Goal: Contribute content: Add original content to the website for others to see

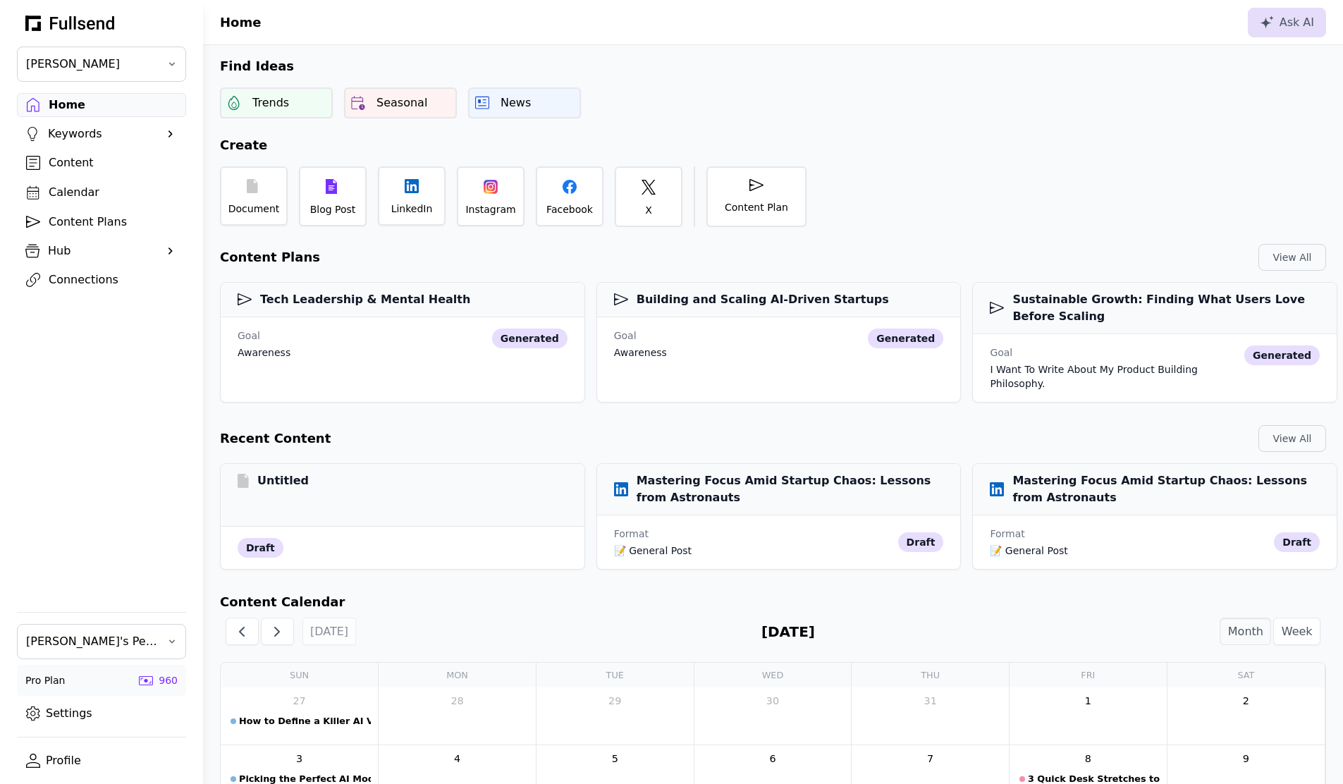
scroll to position [474, 0]
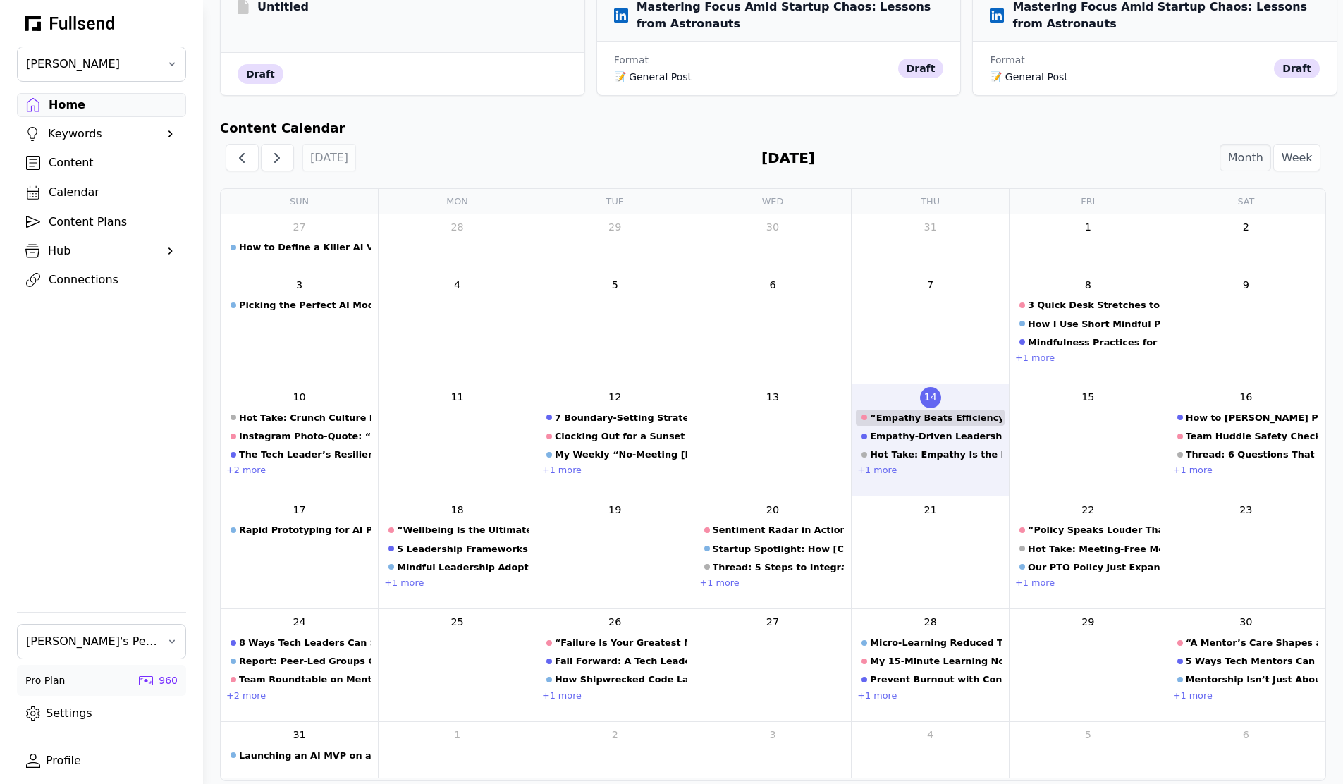
click at [910, 412] on link "“Empathy Beats Efficiency Every Time”" at bounding box center [930, 418] width 149 height 16
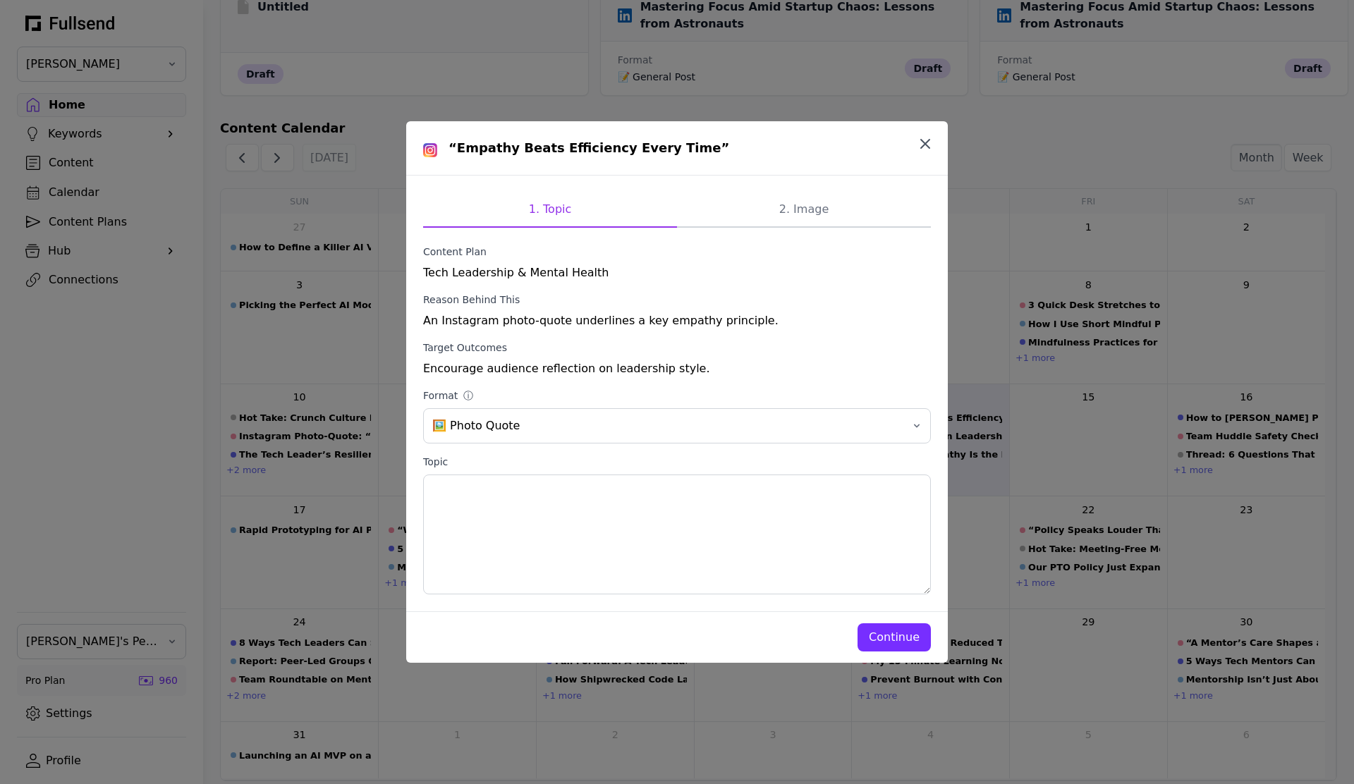
click at [932, 140] on icon "button" at bounding box center [925, 143] width 17 height 17
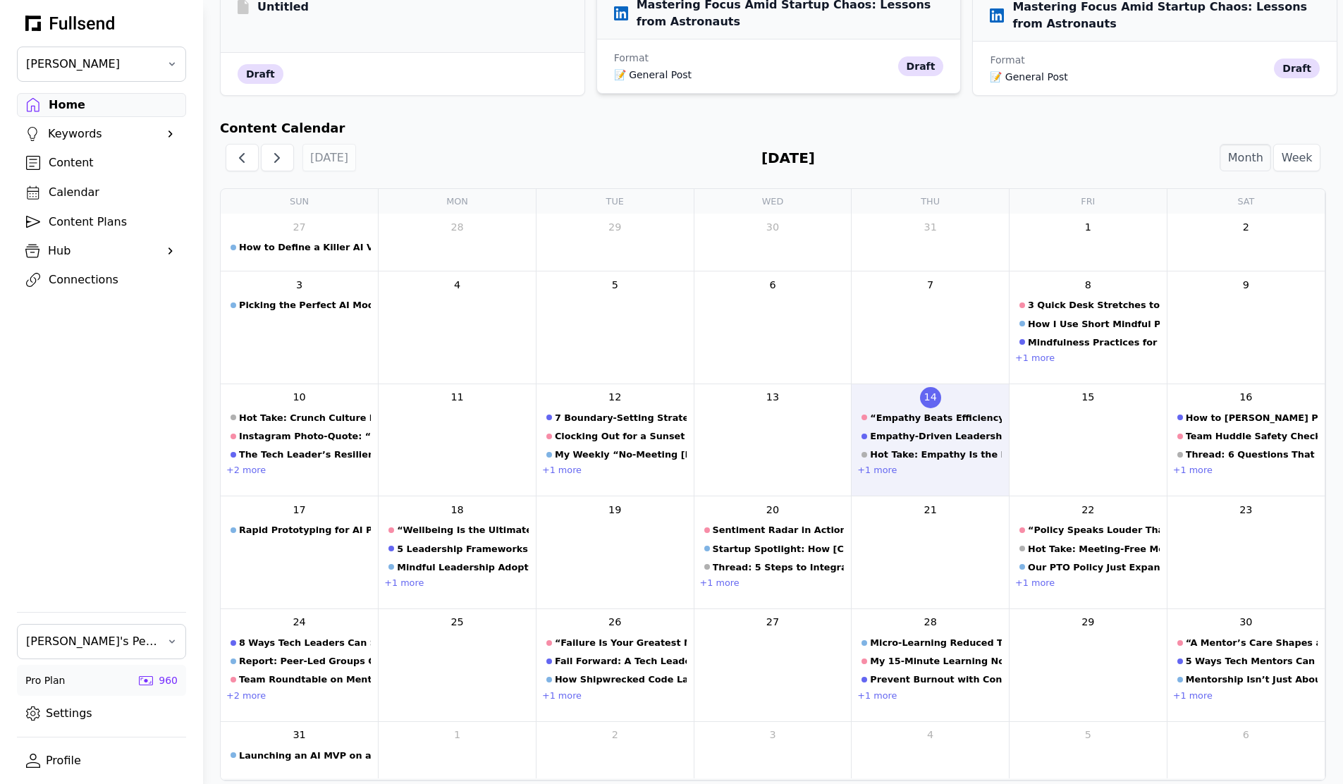
scroll to position [16, 0]
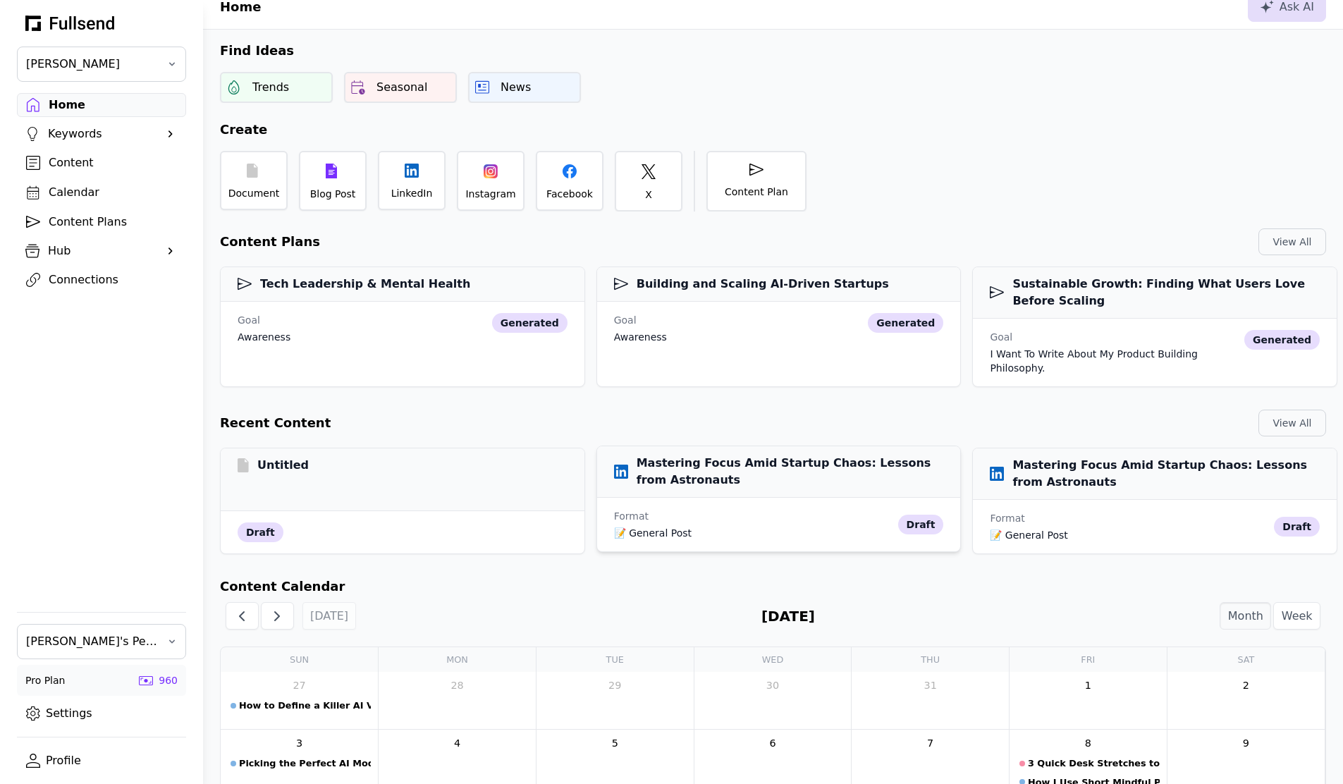
click at [799, 455] on h3 "Mastering Focus Amid Startup Chaos: Lessons from Astronauts" at bounding box center [779, 472] width 330 height 34
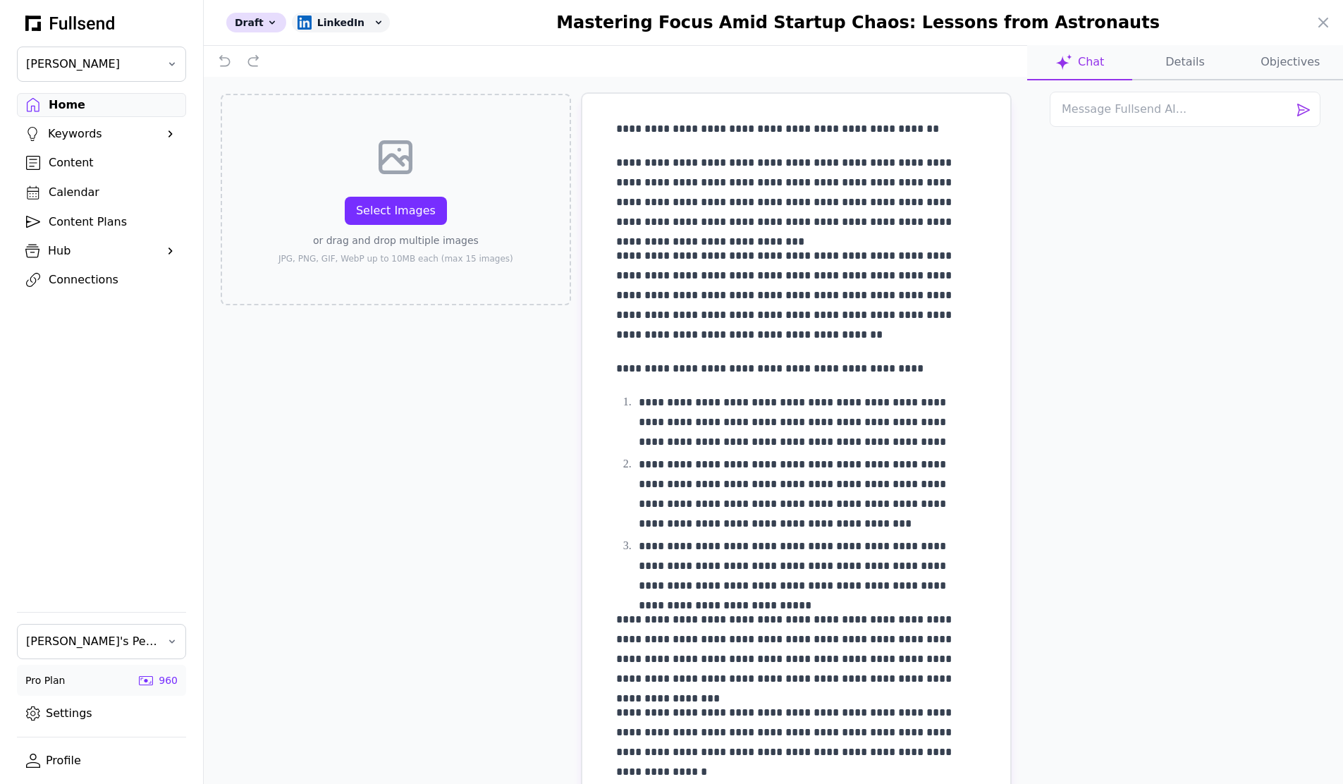
click at [1279, 55] on button "Objectives" at bounding box center [1290, 62] width 105 height 35
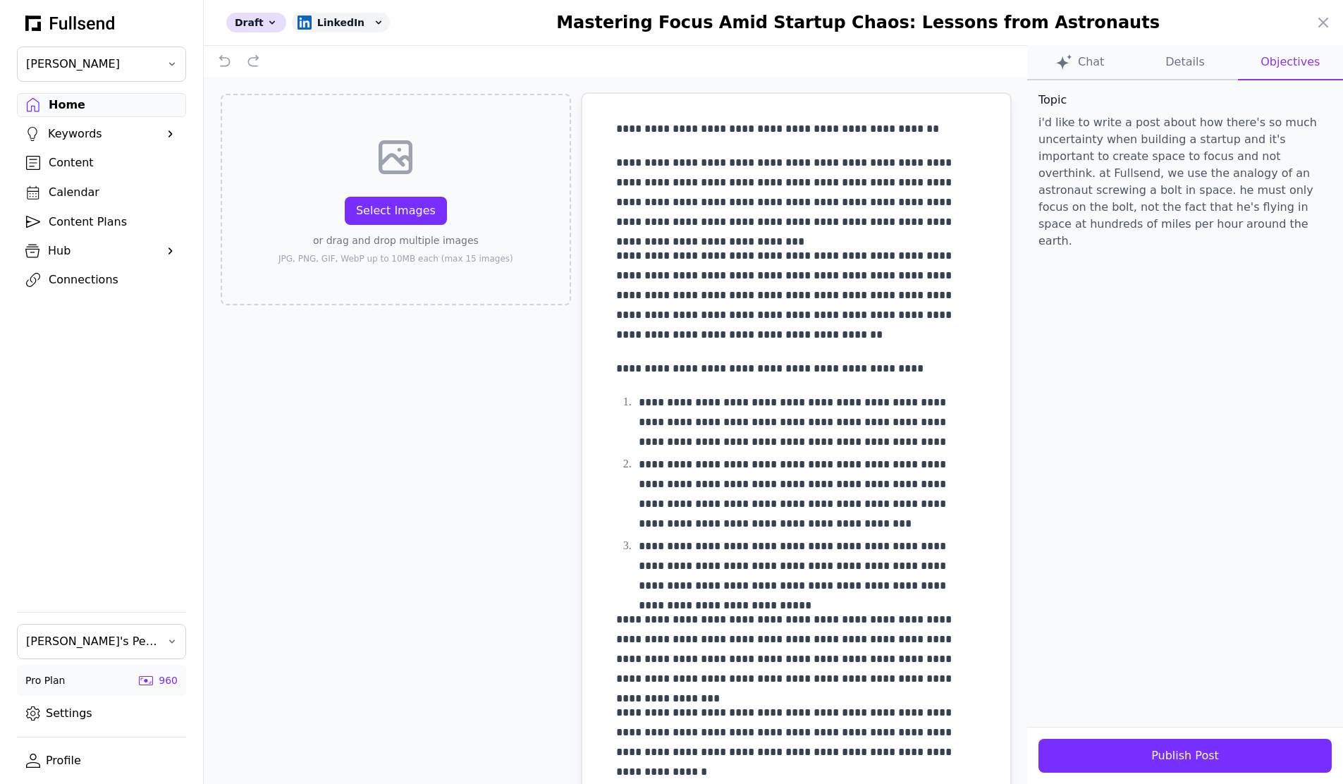
click at [1134, 168] on p "i'd like to write a post about how there's so much uncertainty when building a …" at bounding box center [1185, 181] width 293 height 135
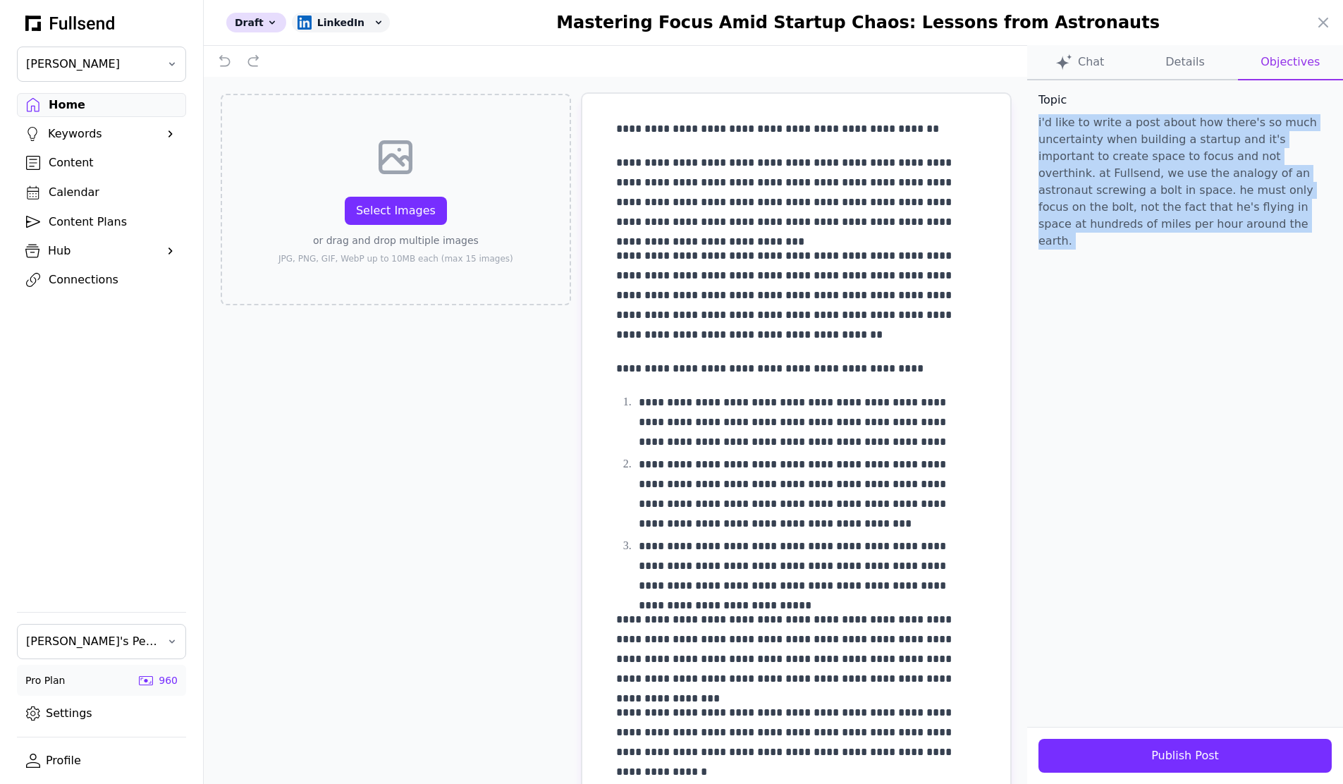
click at [1134, 168] on p "i'd like to write a post about how there's so much uncertainty when building a …" at bounding box center [1185, 181] width 293 height 135
copy p "i'd like to write a post about how there's so much uncertainty when building a …"
click at [1325, 17] on icon at bounding box center [1323, 22] width 17 height 17
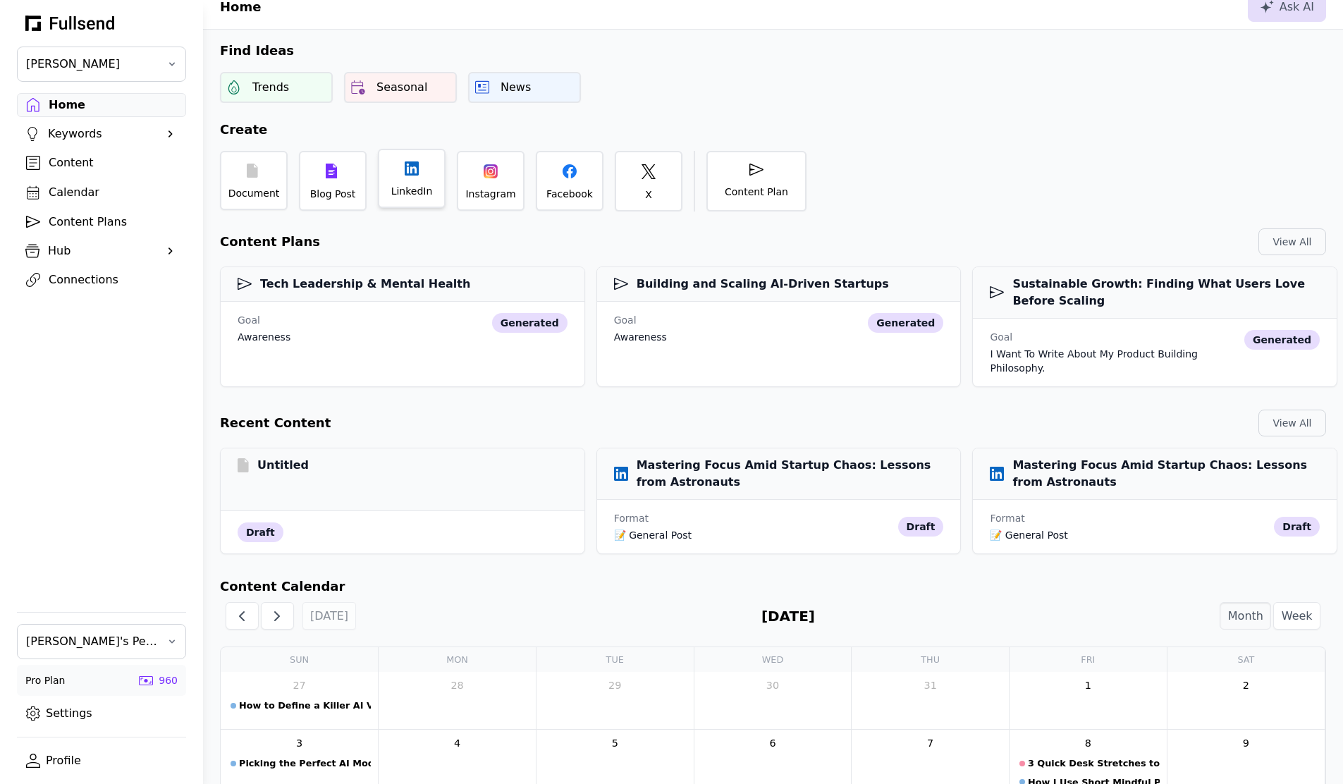
click at [409, 179] on div "LinkedIn" at bounding box center [412, 178] width 68 height 59
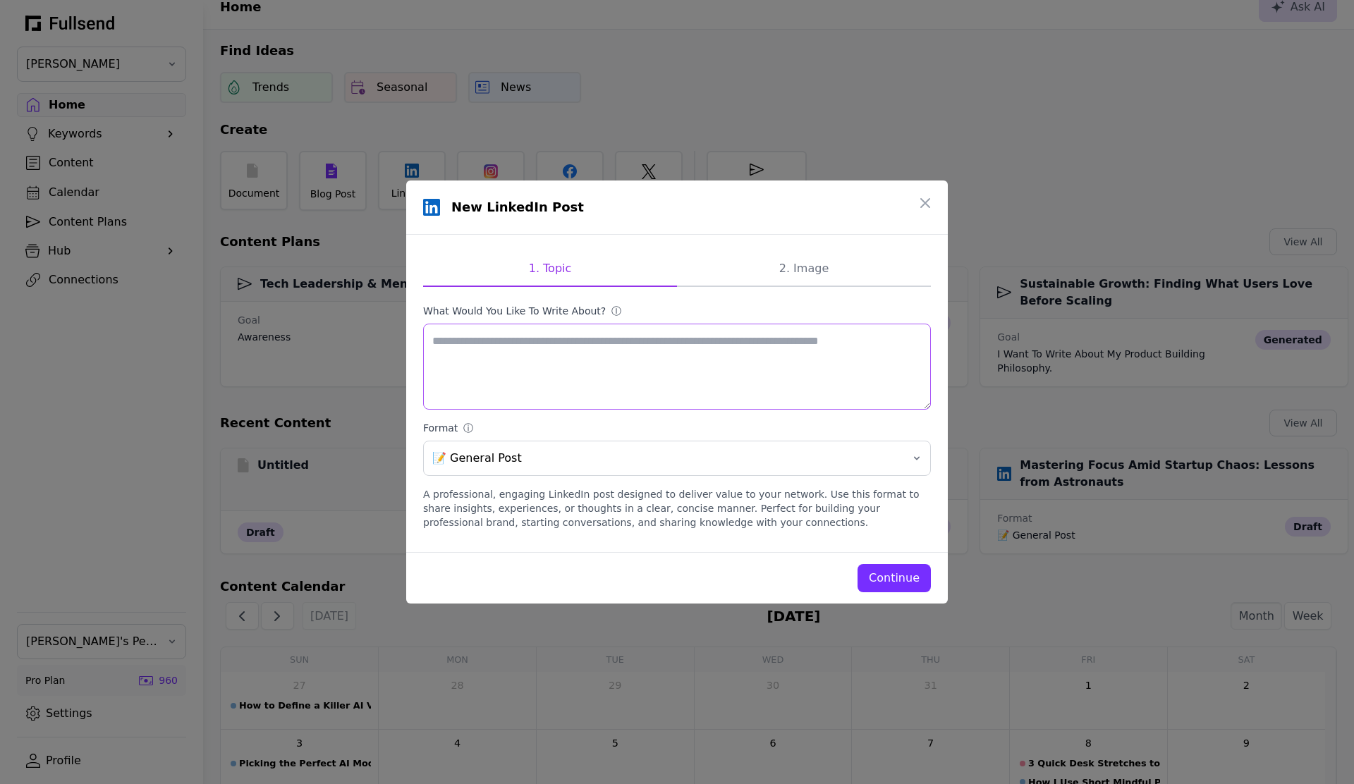
click at [638, 361] on textarea "What would you like to write about? ⓘ" at bounding box center [677, 367] width 508 height 86
paste textarea "**********"
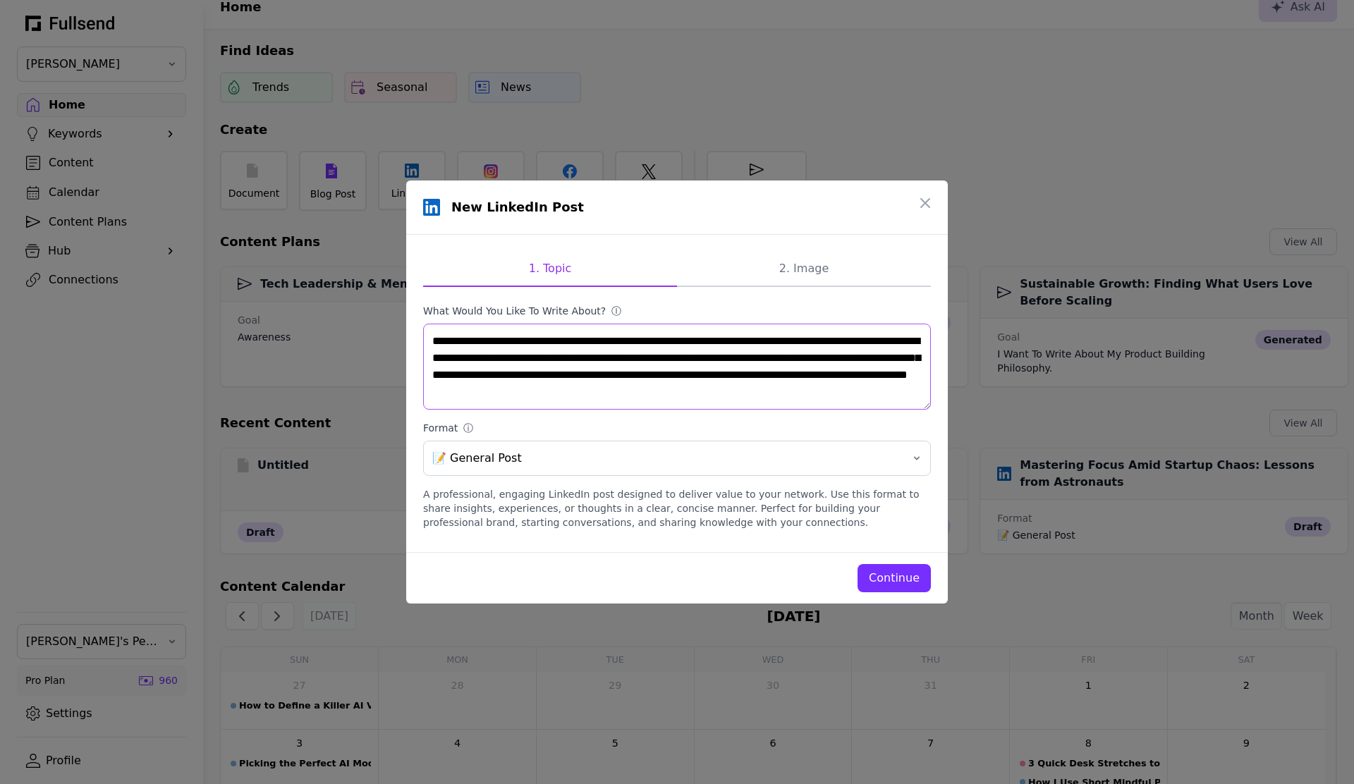
type textarea "**********"
click at [899, 570] on div "Continue" at bounding box center [894, 578] width 51 height 17
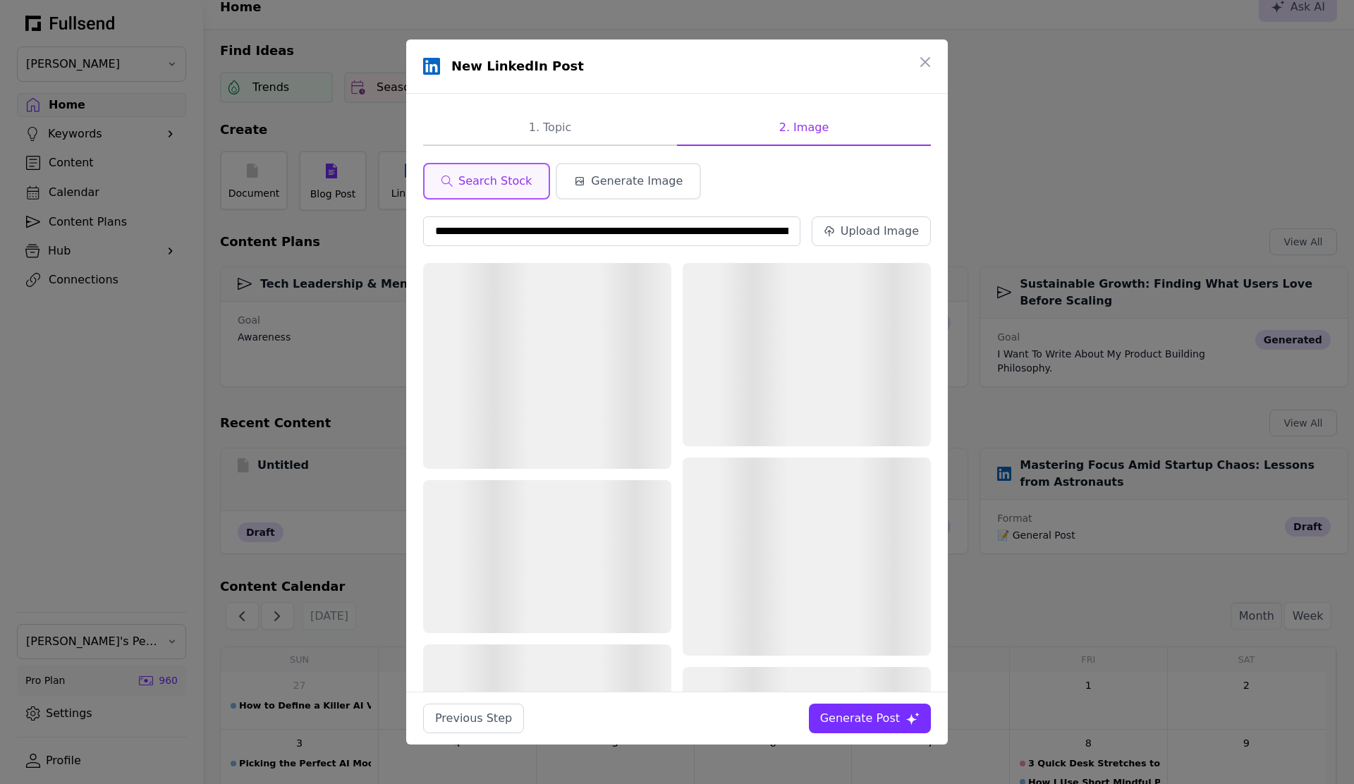
scroll to position [0, 374]
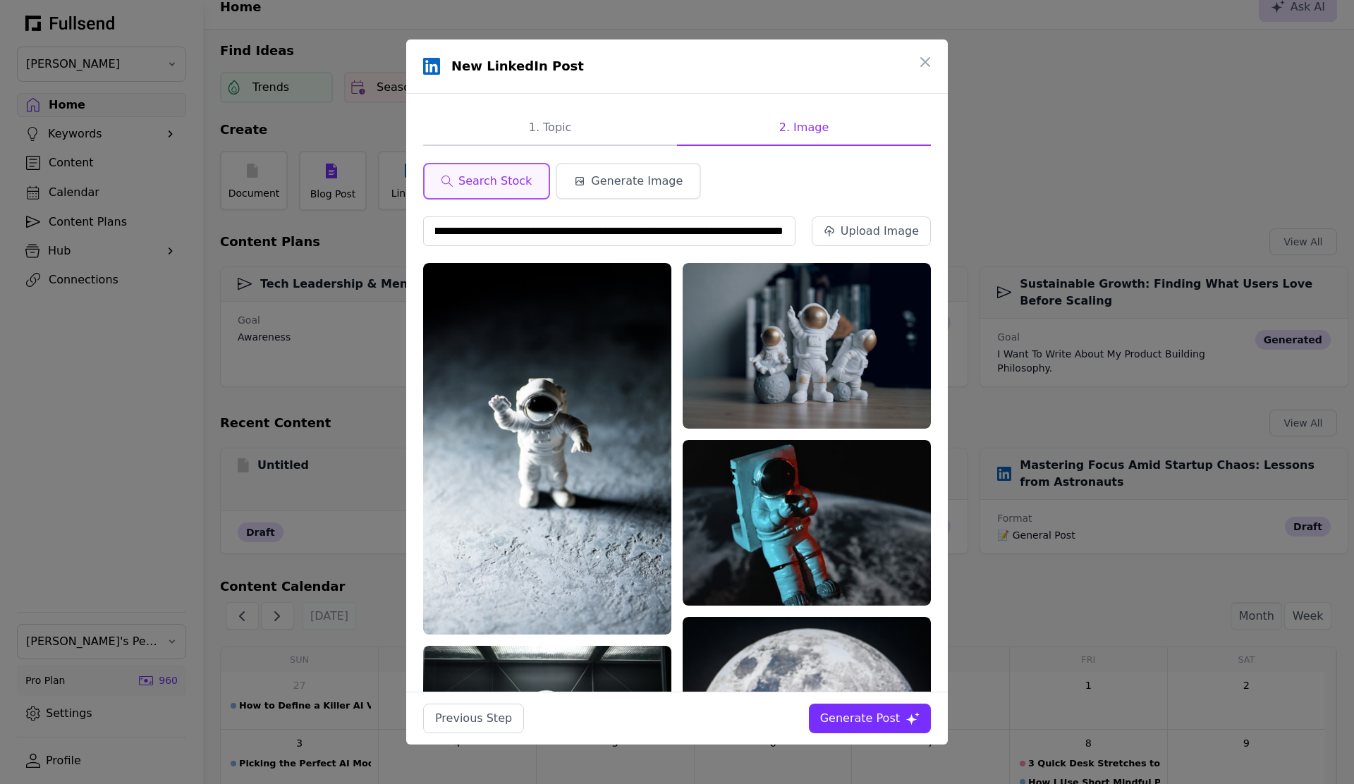
click at [834, 721] on div "Generate Post" at bounding box center [860, 718] width 80 height 17
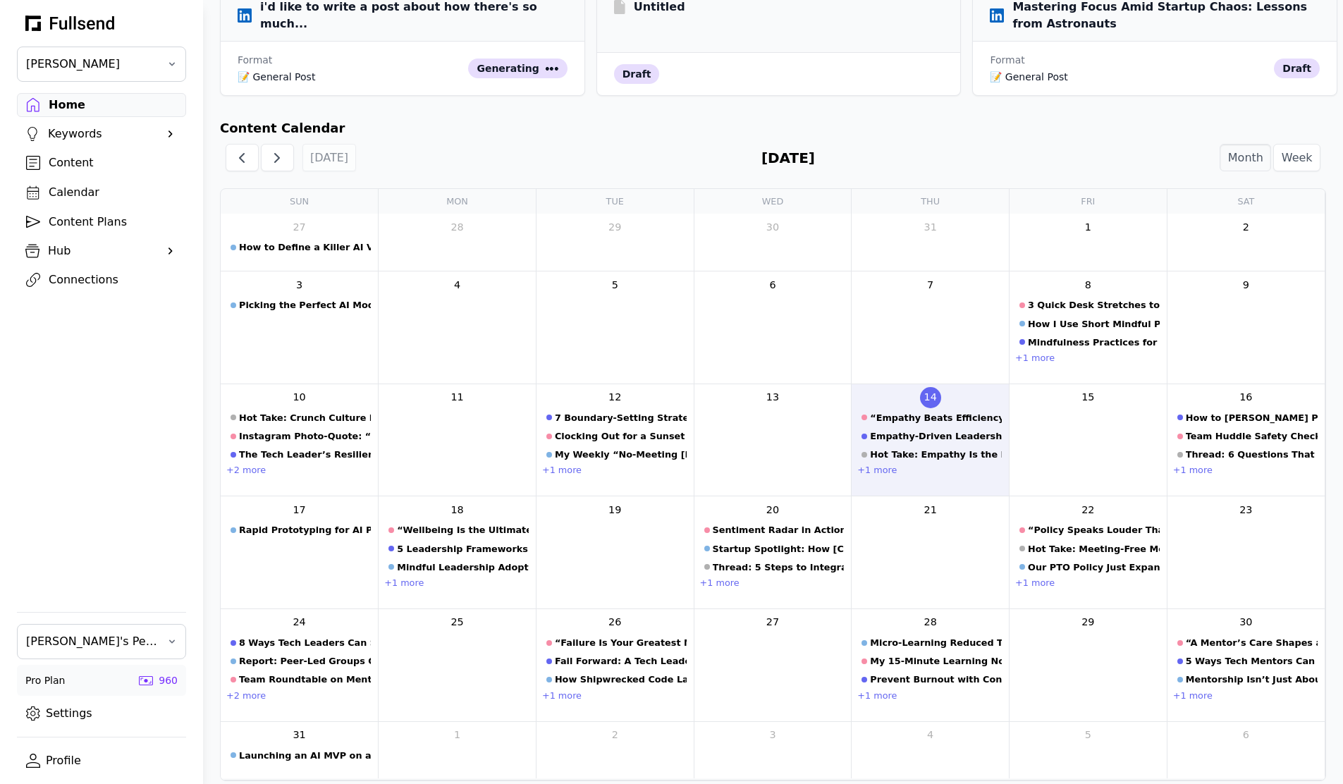
scroll to position [0, 0]
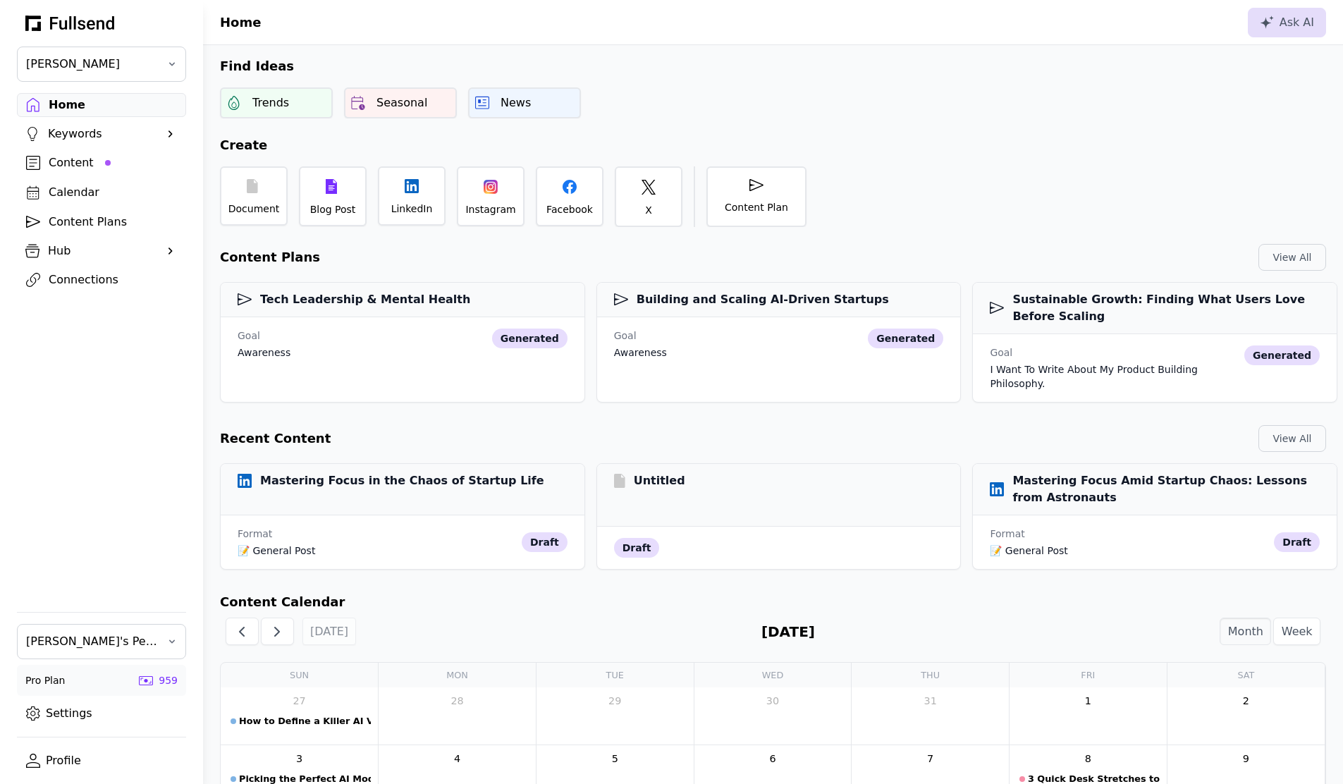
click at [492, 425] on div "Recent Content View All" at bounding box center [773, 438] width 1140 height 27
click at [423, 498] on div "Mastering Focus in the Chaos of Startup Life" at bounding box center [403, 487] width 364 height 51
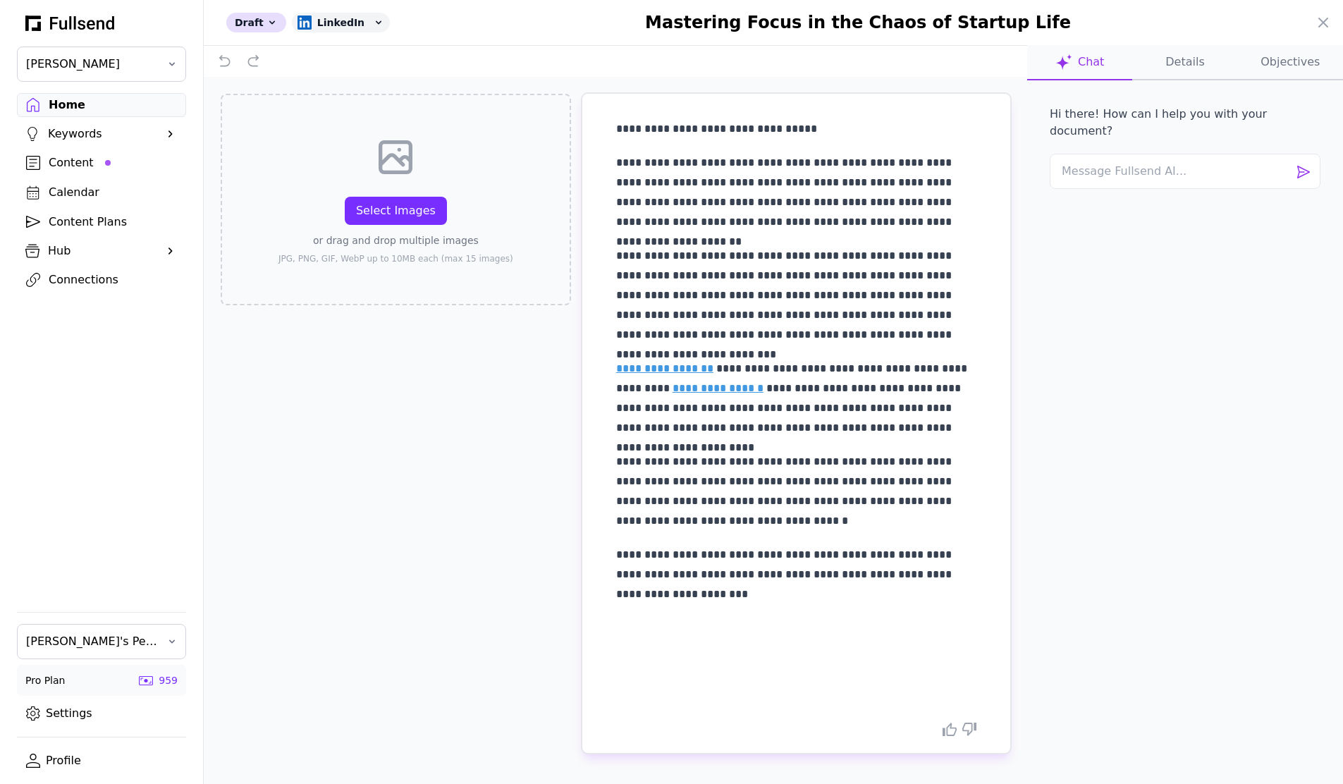
click at [867, 637] on p at bounding box center [796, 648] width 360 height 99
click at [860, 705] on div "**********" at bounding box center [796, 408] width 360 height 606
click at [848, 669] on p at bounding box center [796, 648] width 360 height 99
click at [853, 690] on p at bounding box center [796, 648] width 360 height 99
click at [848, 706] on div "**********" at bounding box center [796, 408] width 360 height 606
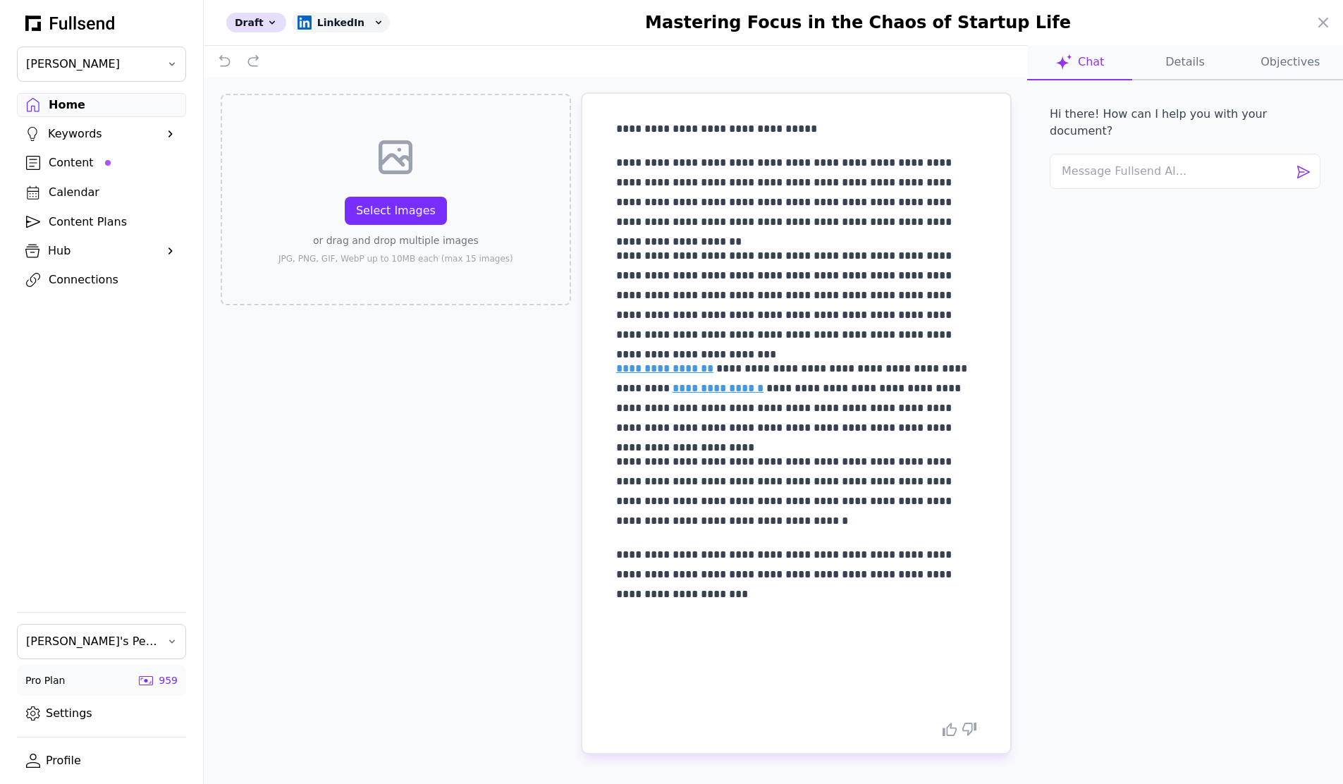
click at [851, 690] on p at bounding box center [796, 648] width 360 height 99
click at [849, 669] on p at bounding box center [796, 648] width 360 height 99
click at [848, 638] on p at bounding box center [796, 648] width 360 height 99
click at [839, 606] on p at bounding box center [796, 648] width 360 height 99
click at [841, 596] on div "**********" at bounding box center [796, 408] width 360 height 578
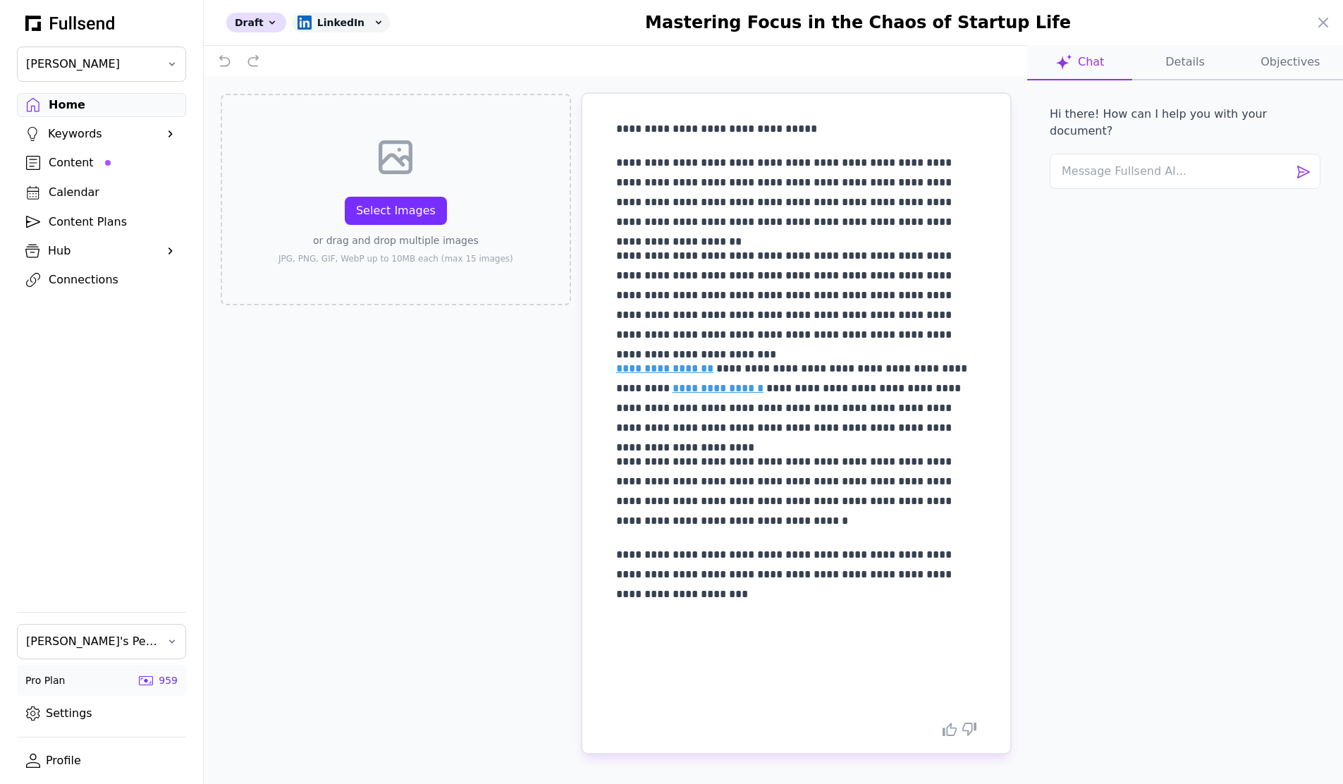
click at [814, 601] on p at bounding box center [796, 648] width 360 height 99
click at [817, 537] on div "**********" at bounding box center [796, 408] width 360 height 578
click at [839, 666] on p at bounding box center [796, 648] width 360 height 99
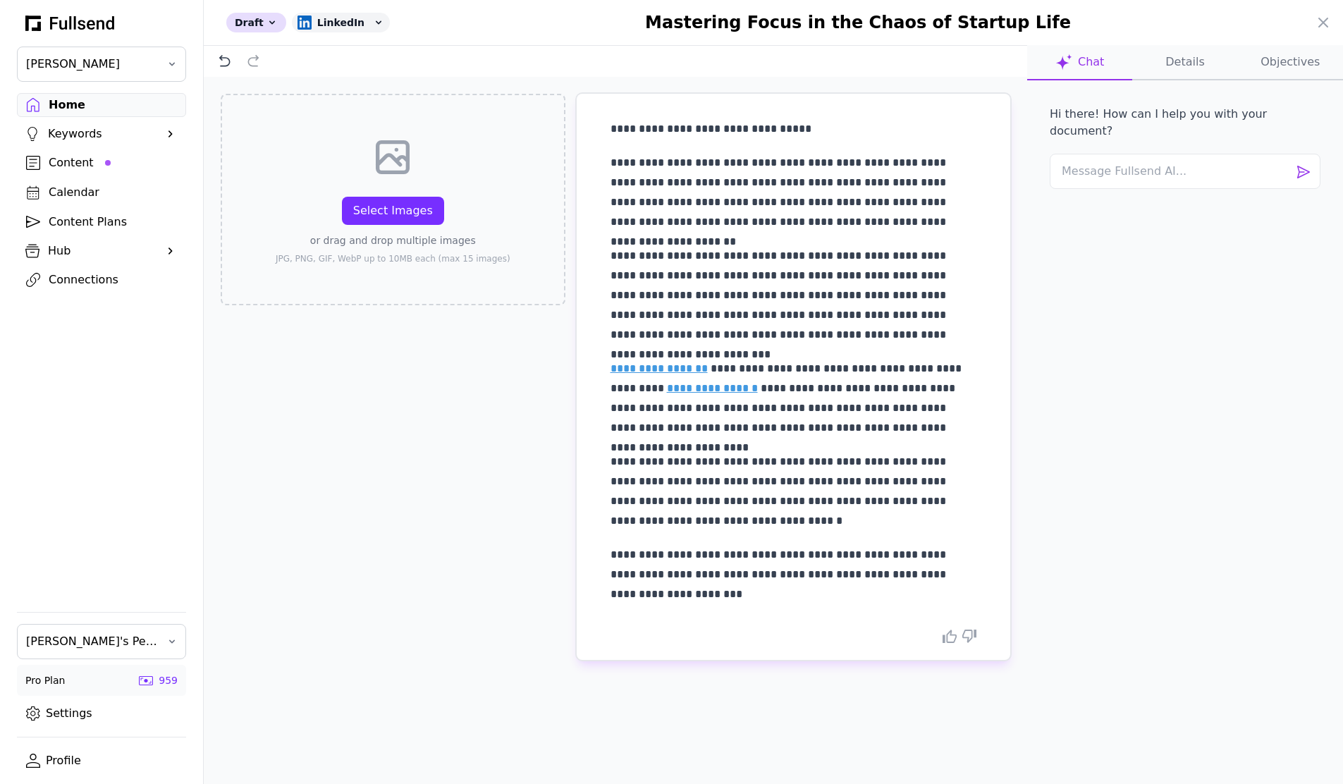
click at [1145, 173] on div at bounding box center [1185, 174] width 271 height 40
click at [1146, 171] on textarea at bounding box center [1185, 171] width 271 height 35
type textarea "help me remove the cliches"
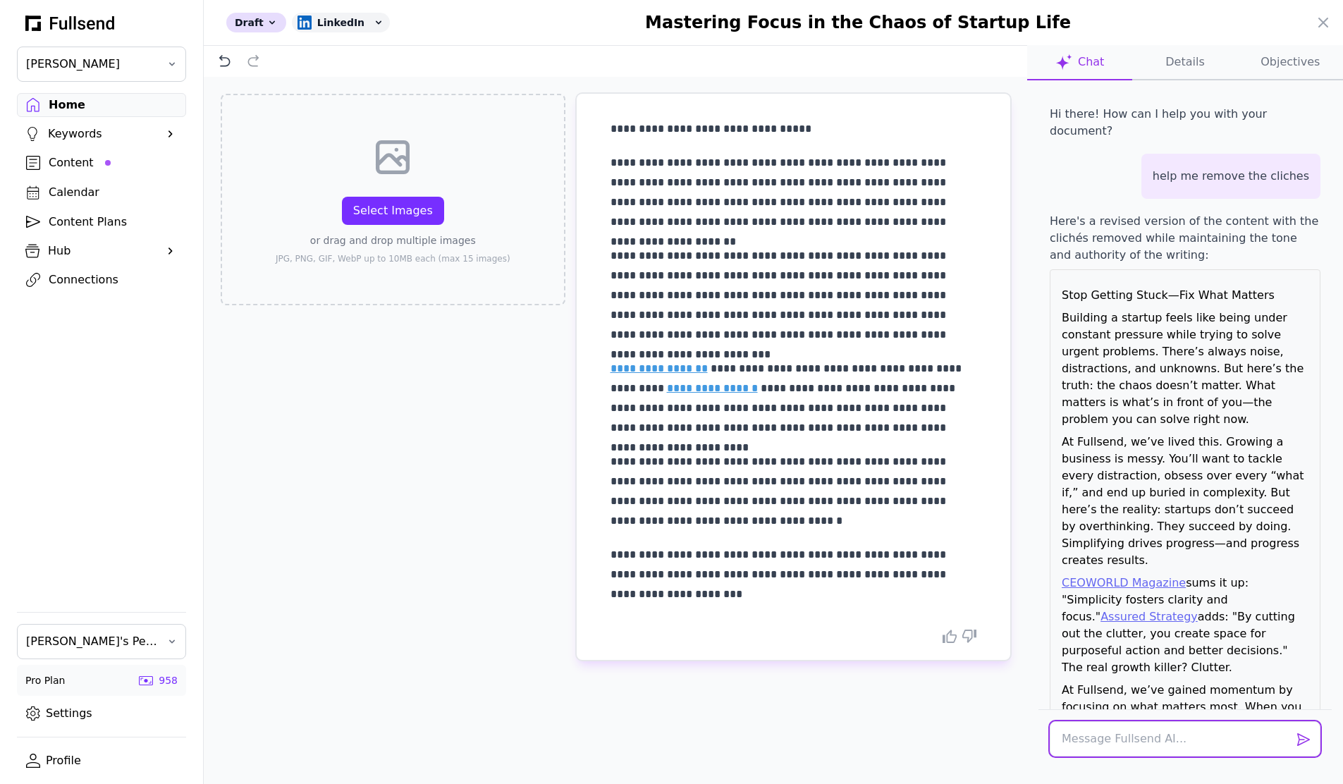
scroll to position [336, 0]
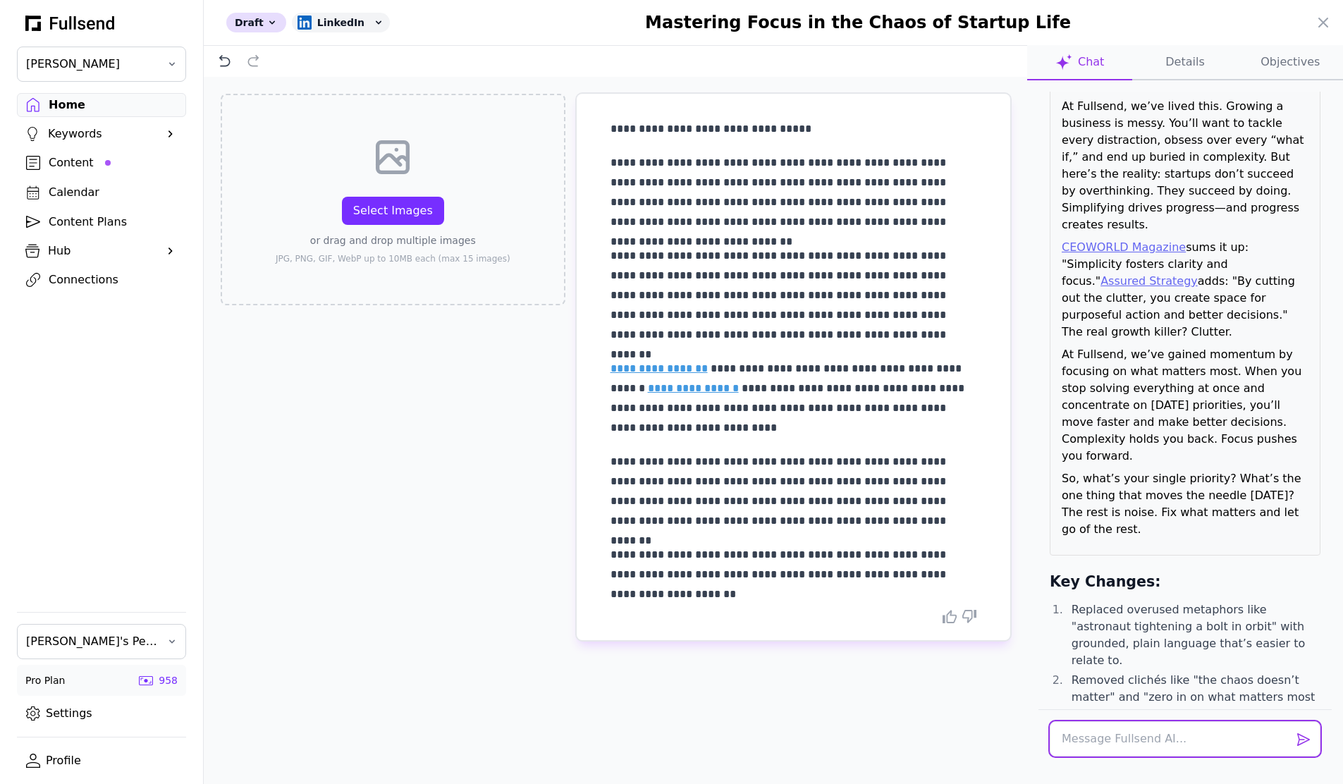
click at [1118, 733] on textarea at bounding box center [1185, 738] width 271 height 35
type textarea "remove the emdashes"
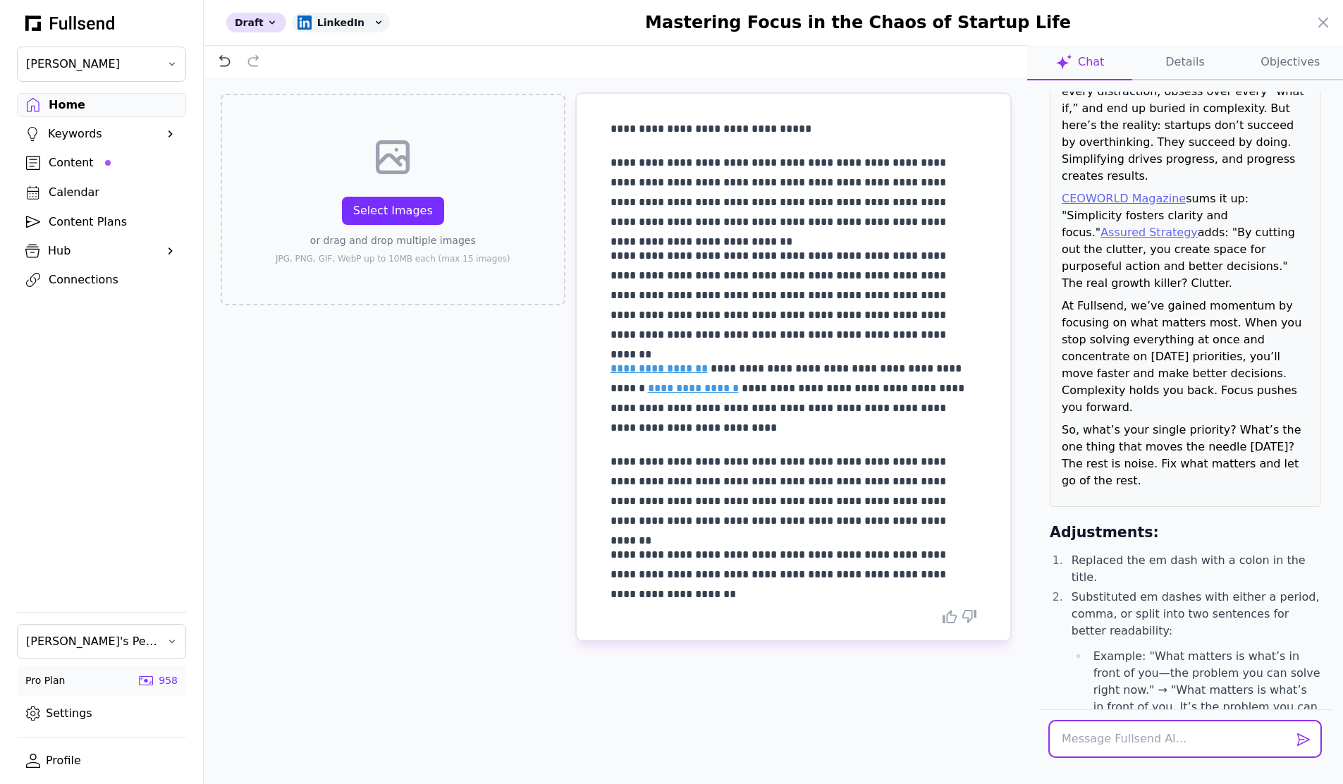
scroll to position [1362, 0]
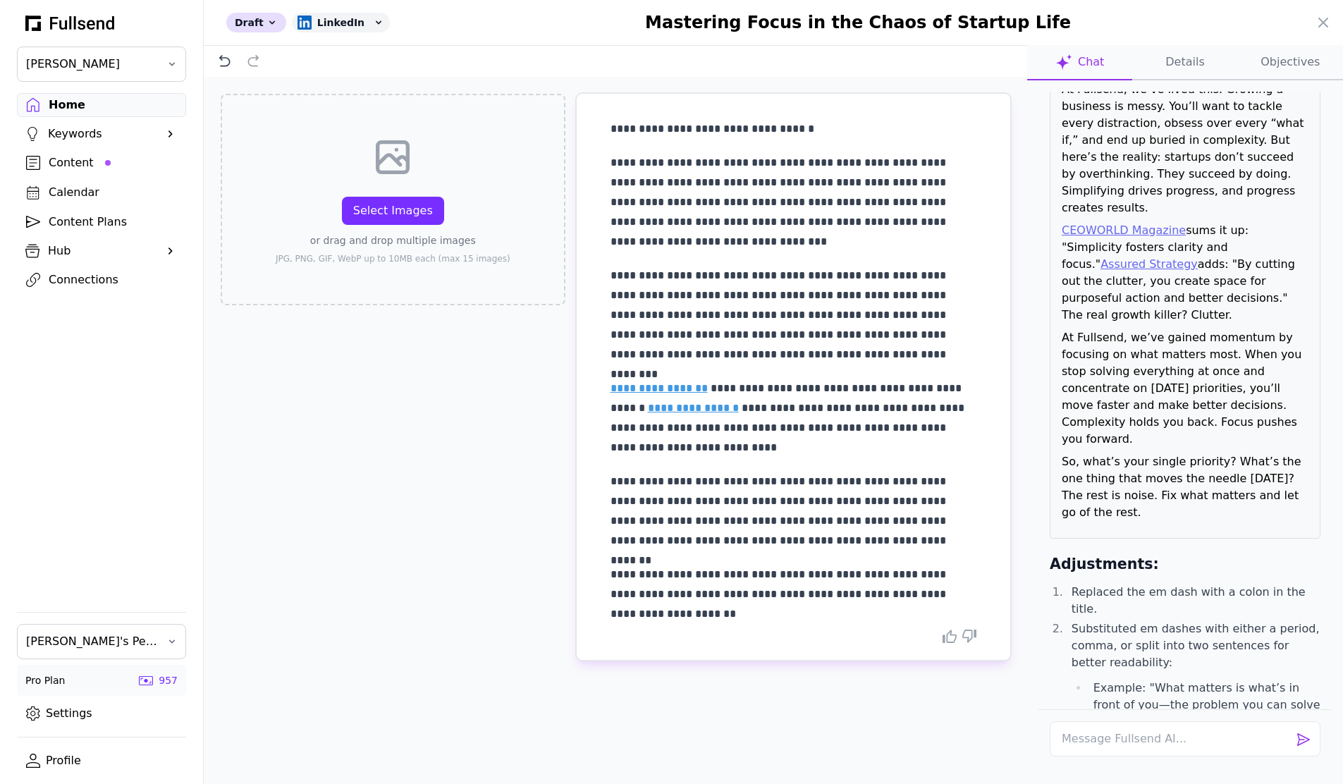
click at [747, 188] on p "**********" at bounding box center [794, 202] width 366 height 99
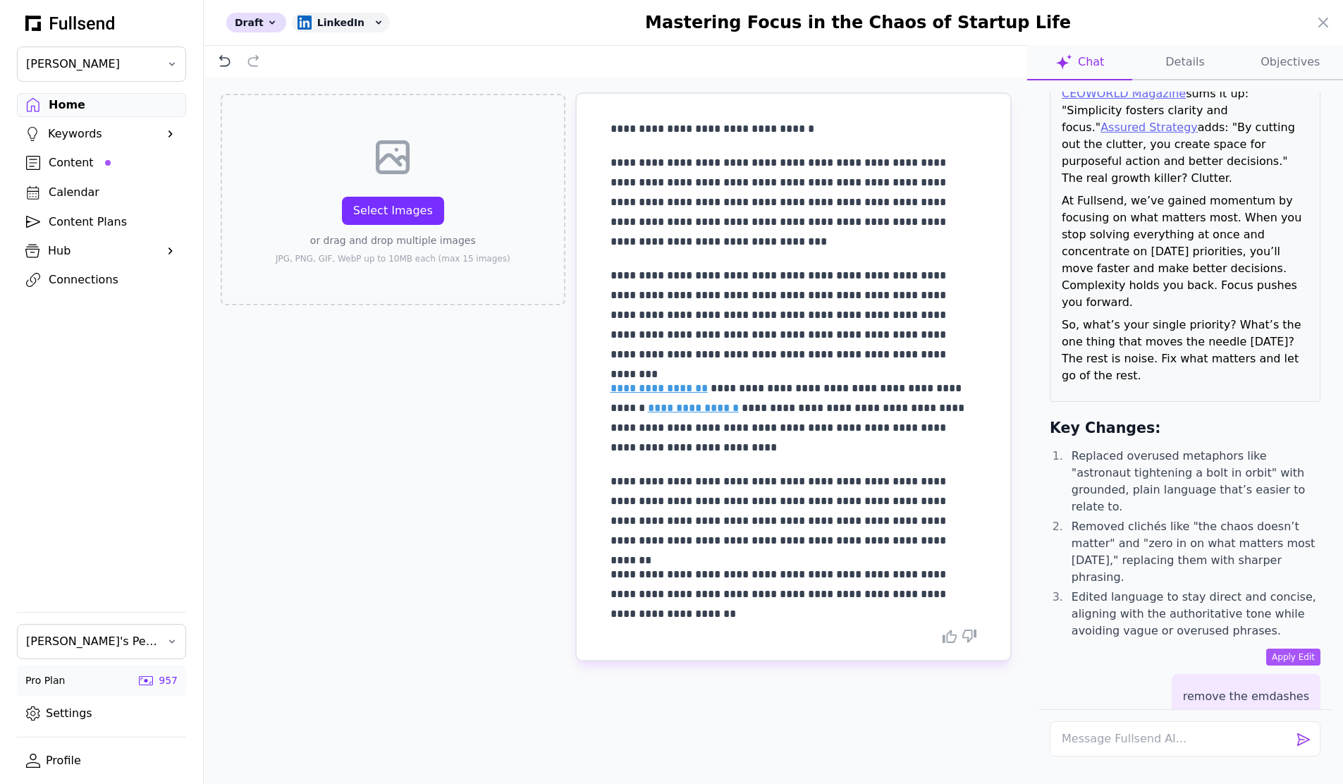
scroll to position [583, 0]
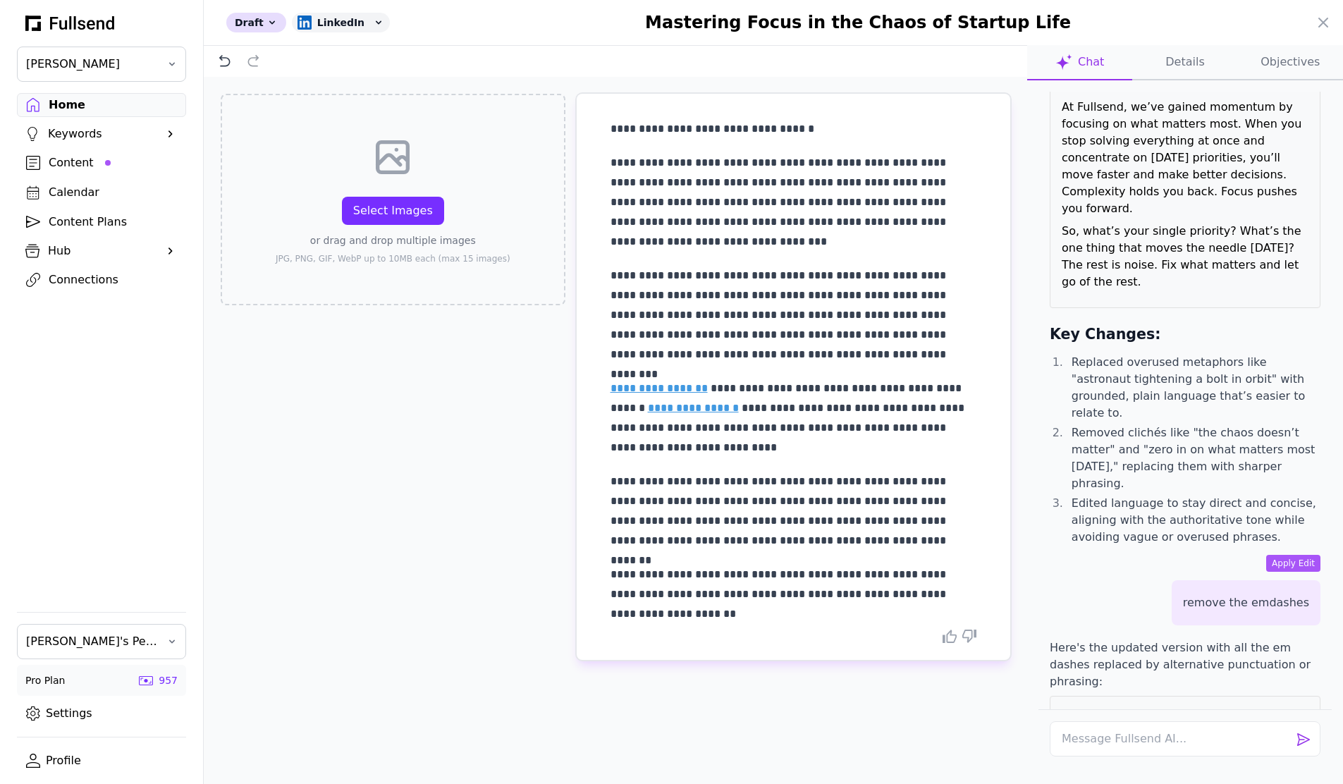
click at [1294, 67] on button "Objectives" at bounding box center [1290, 62] width 105 height 35
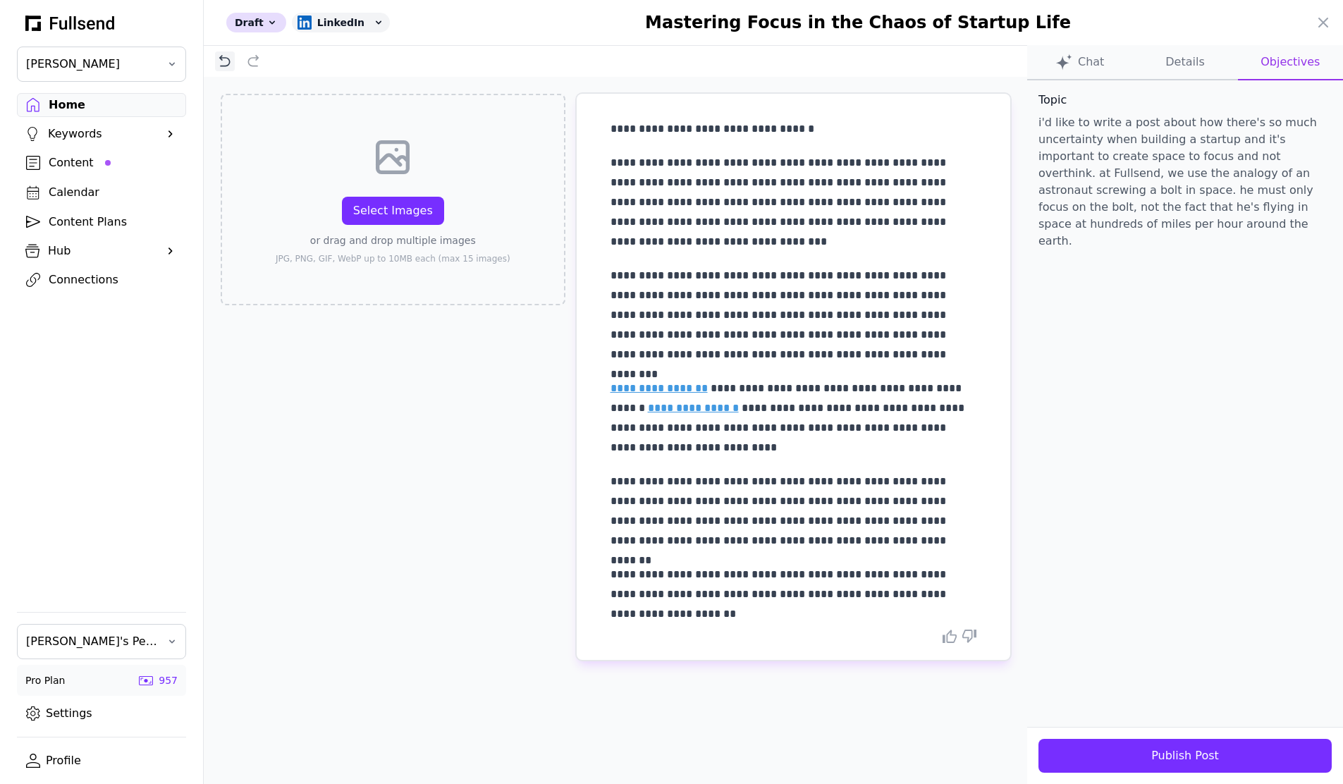
click at [218, 62] on icon at bounding box center [225, 61] width 14 height 14
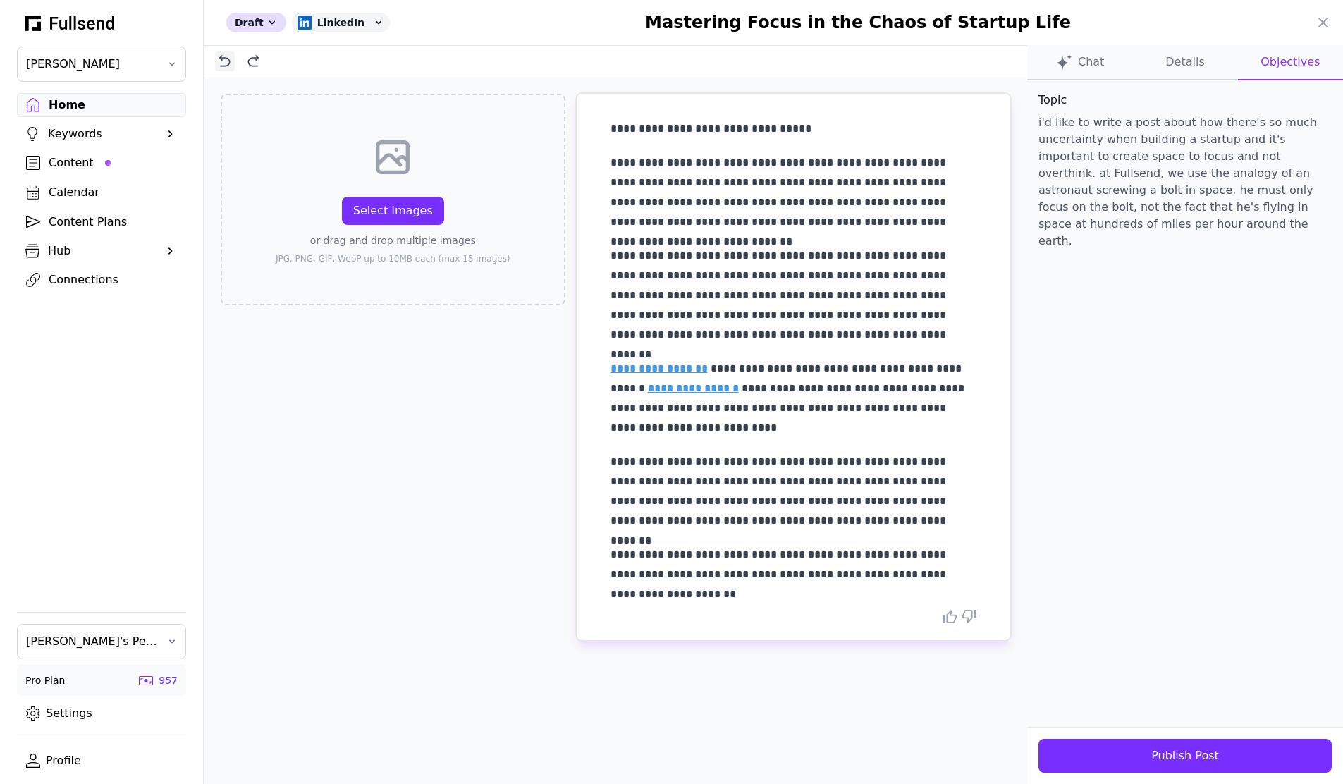
click at [218, 62] on icon at bounding box center [225, 61] width 14 height 14
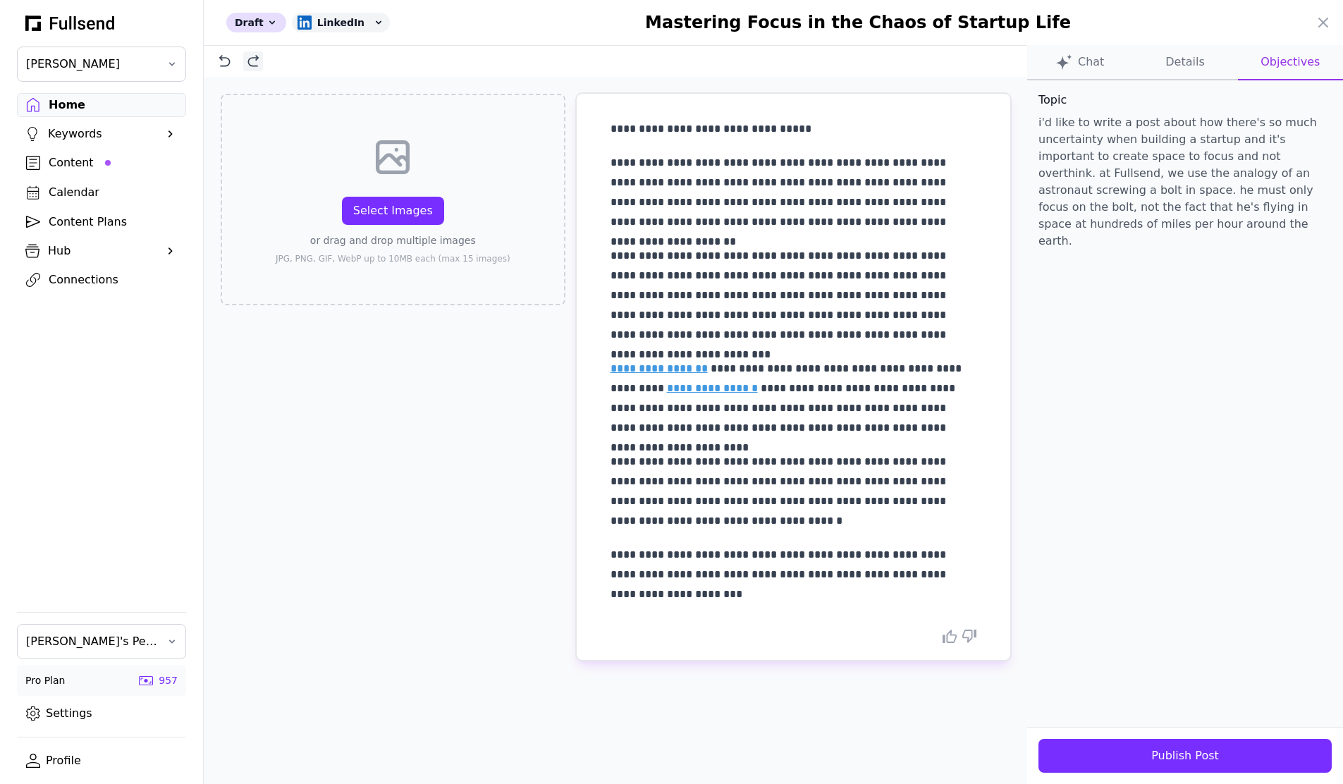
click at [246, 61] on icon at bounding box center [253, 61] width 14 height 14
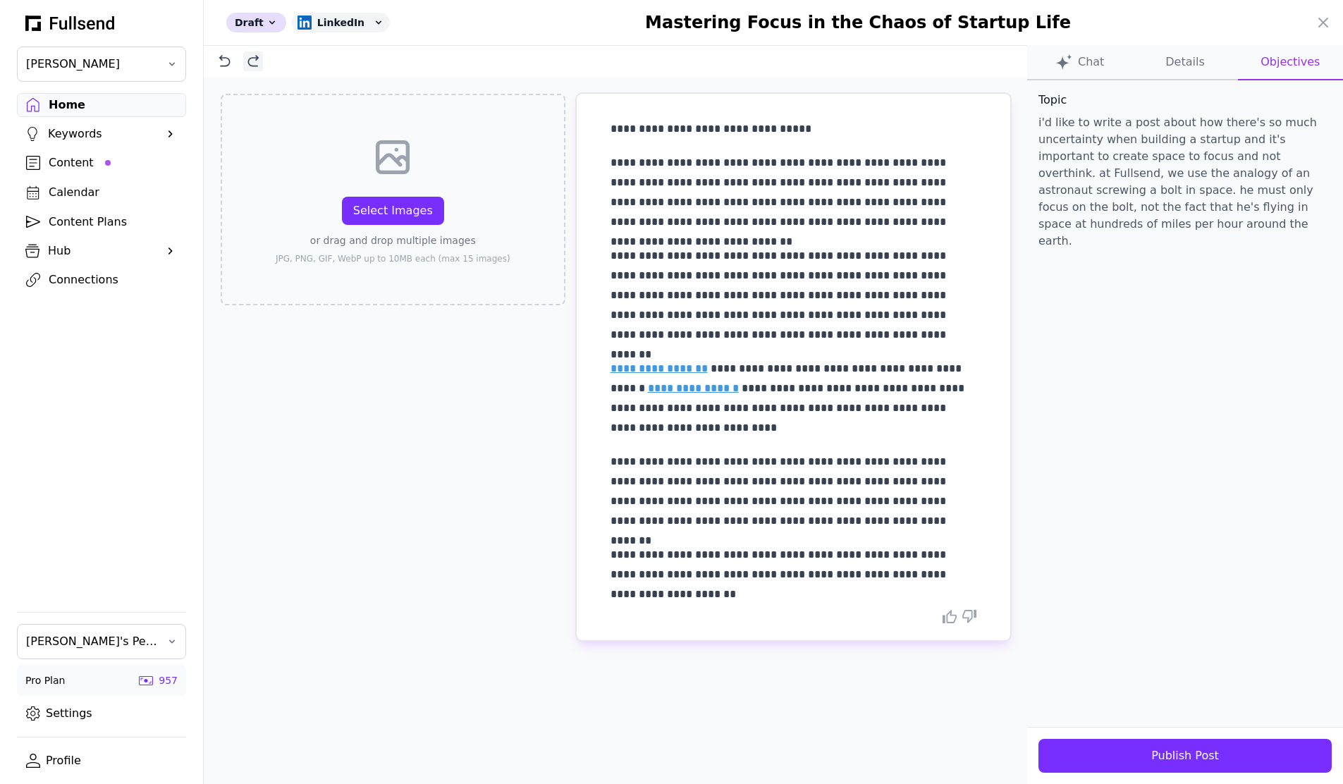
click at [246, 61] on icon at bounding box center [253, 61] width 14 height 14
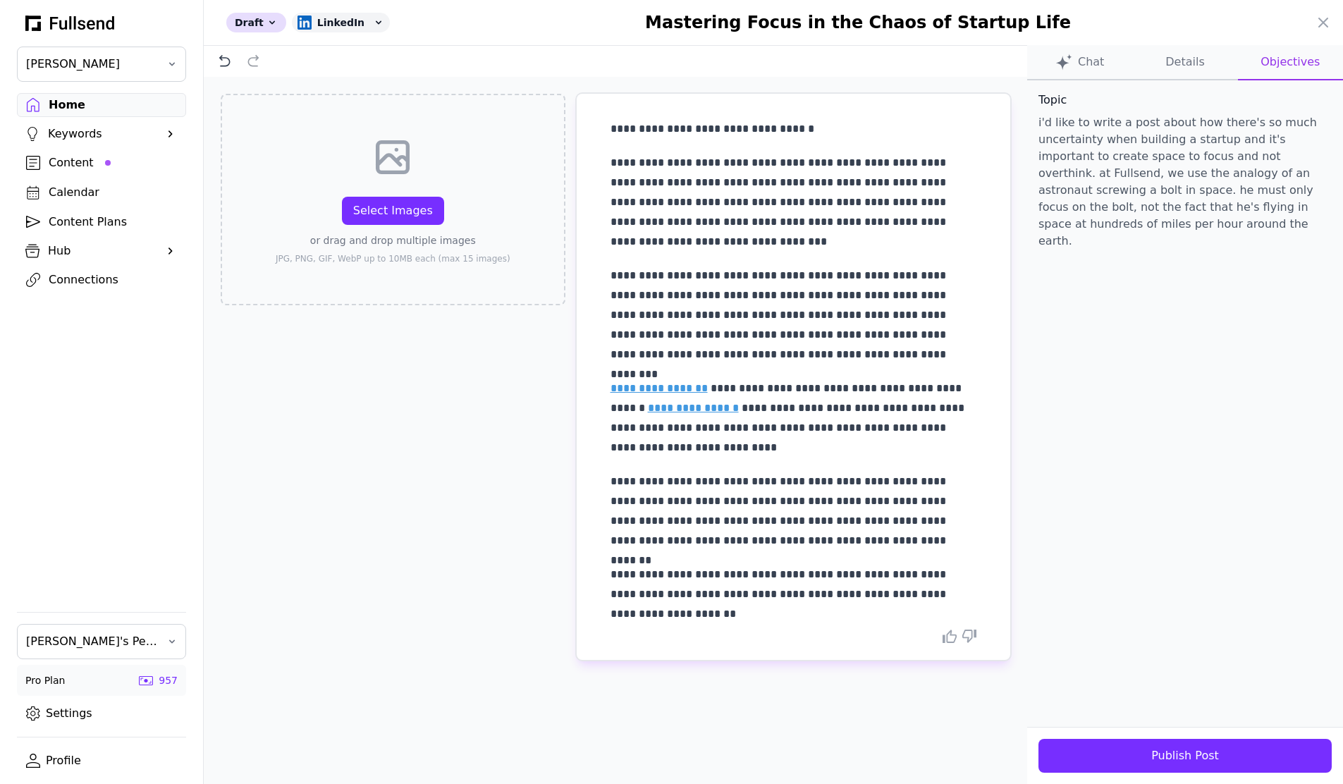
click at [1152, 188] on p "i'd like to write a post about how there's so much uncertainty when building a …" at bounding box center [1185, 181] width 293 height 135
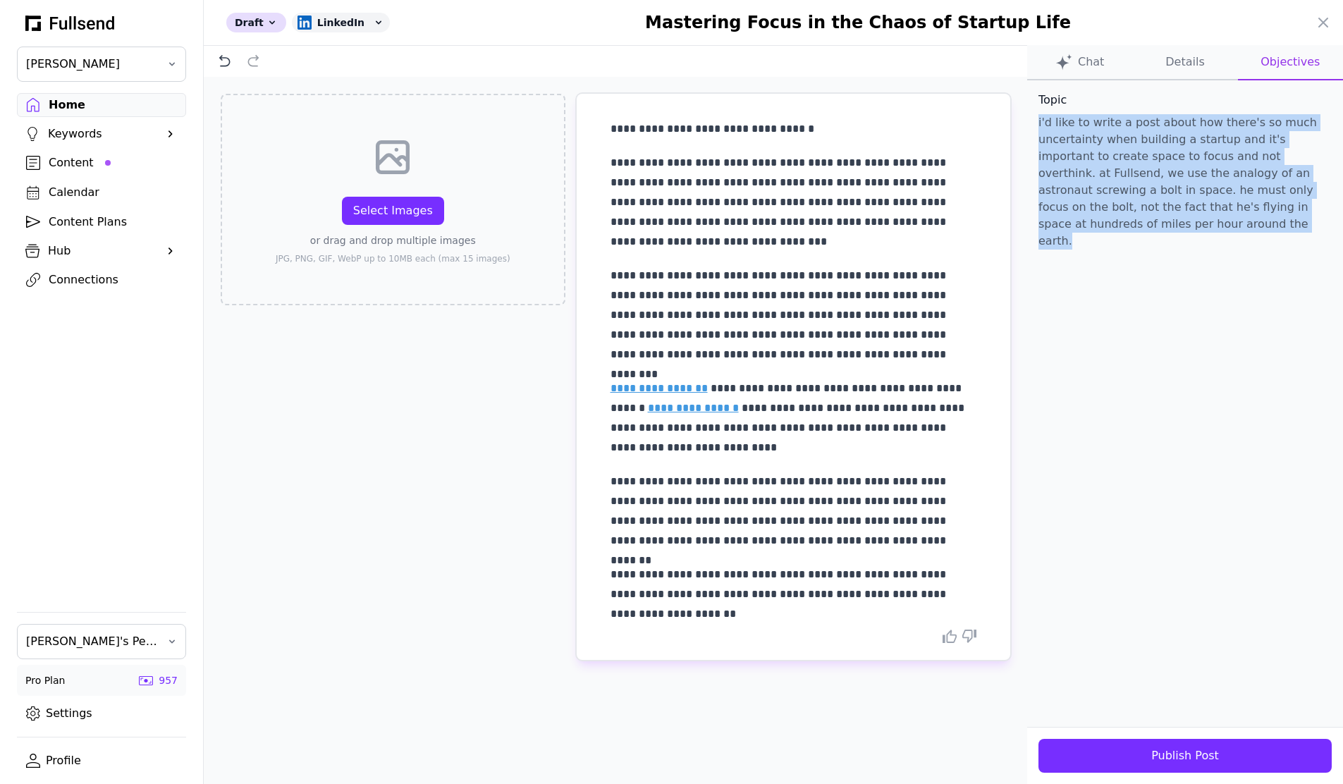
drag, startPoint x: 1146, startPoint y: 232, endPoint x: 1039, endPoint y: 123, distance: 152.6
click at [1039, 123] on p "i'd like to write a post about how there's so much uncertainty when building a …" at bounding box center [1185, 181] width 293 height 135
copy p "i'd like to write a post about how there's so much uncertainty when building a …"
click at [1133, 52] on button "Chat" at bounding box center [1185, 62] width 105 height 35
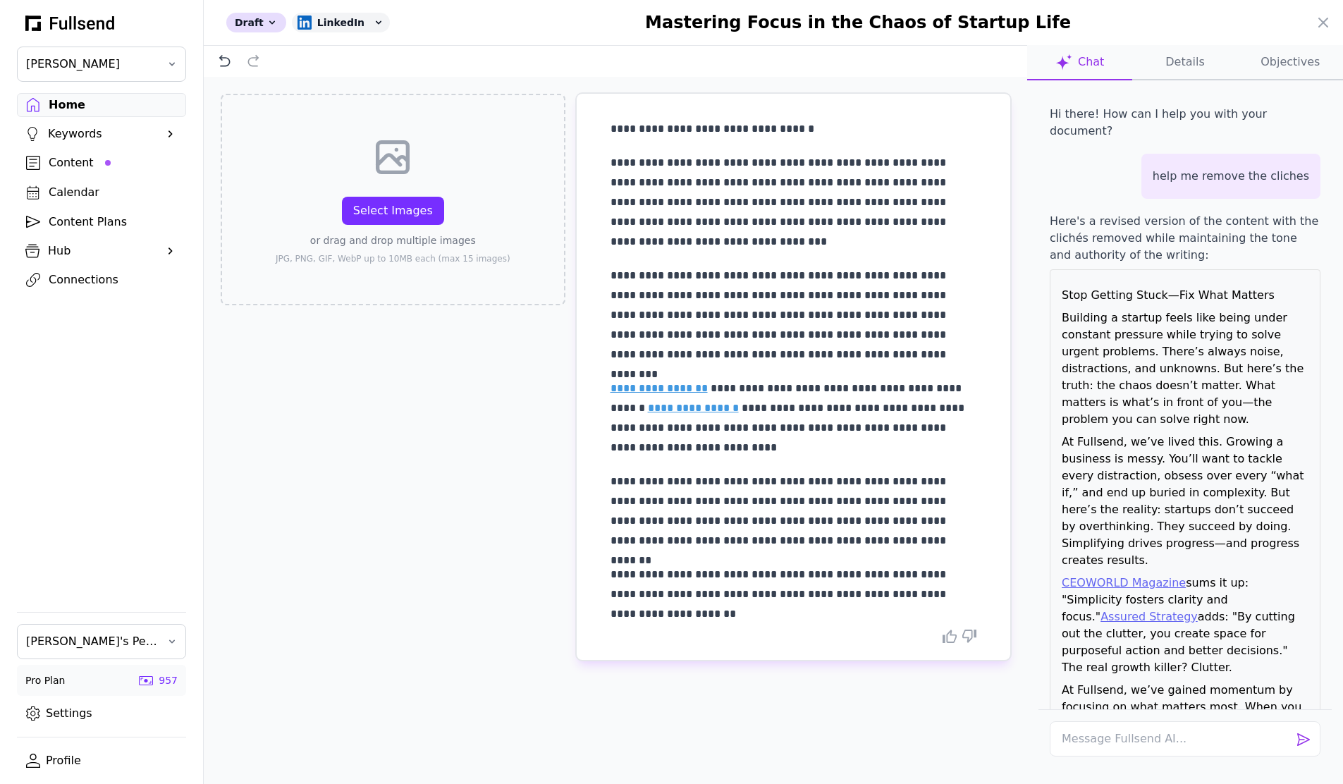
scroll to position [1362, 0]
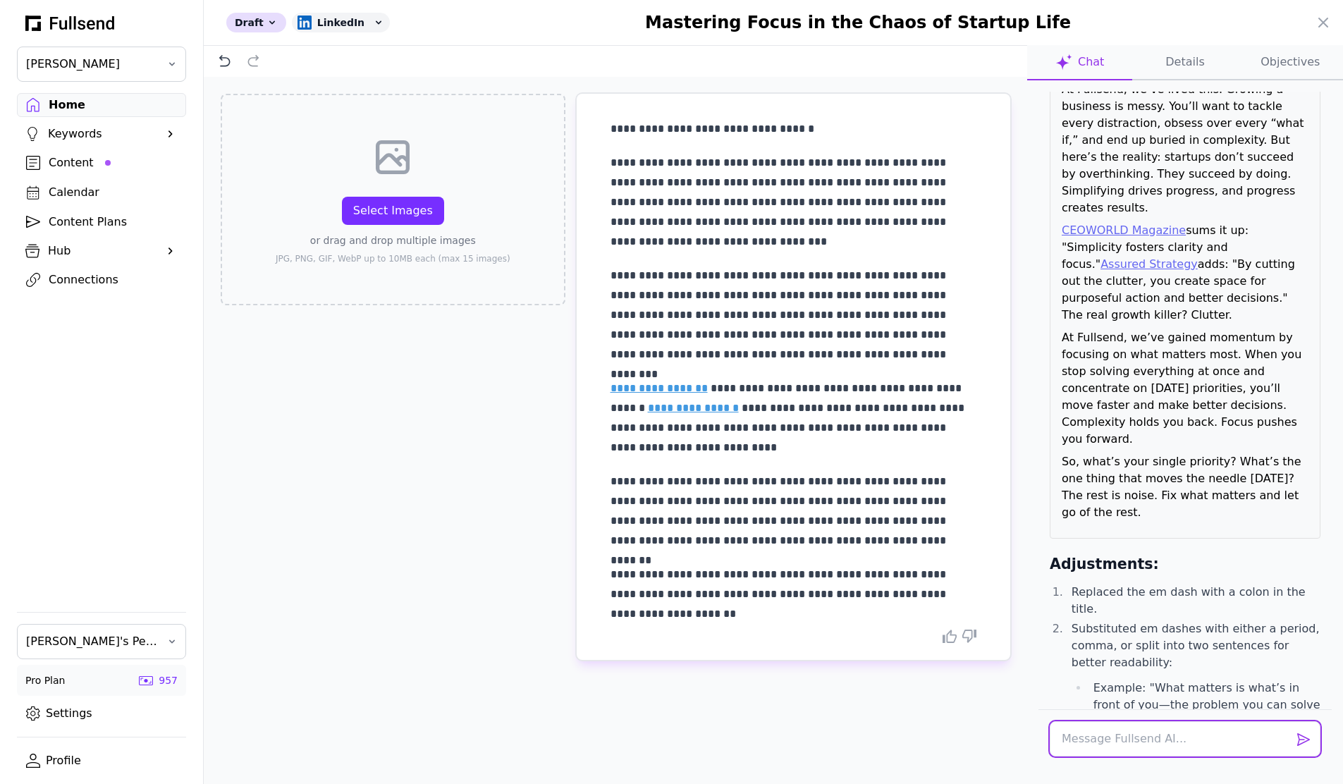
click at [1116, 748] on textarea at bounding box center [1185, 738] width 271 height 35
paste textarea "i'd like to write a post about how there's so much uncertainty when building a …"
type textarea "add back the analogy of an astronaut fixing a bolt from my original prompt: i'd…"
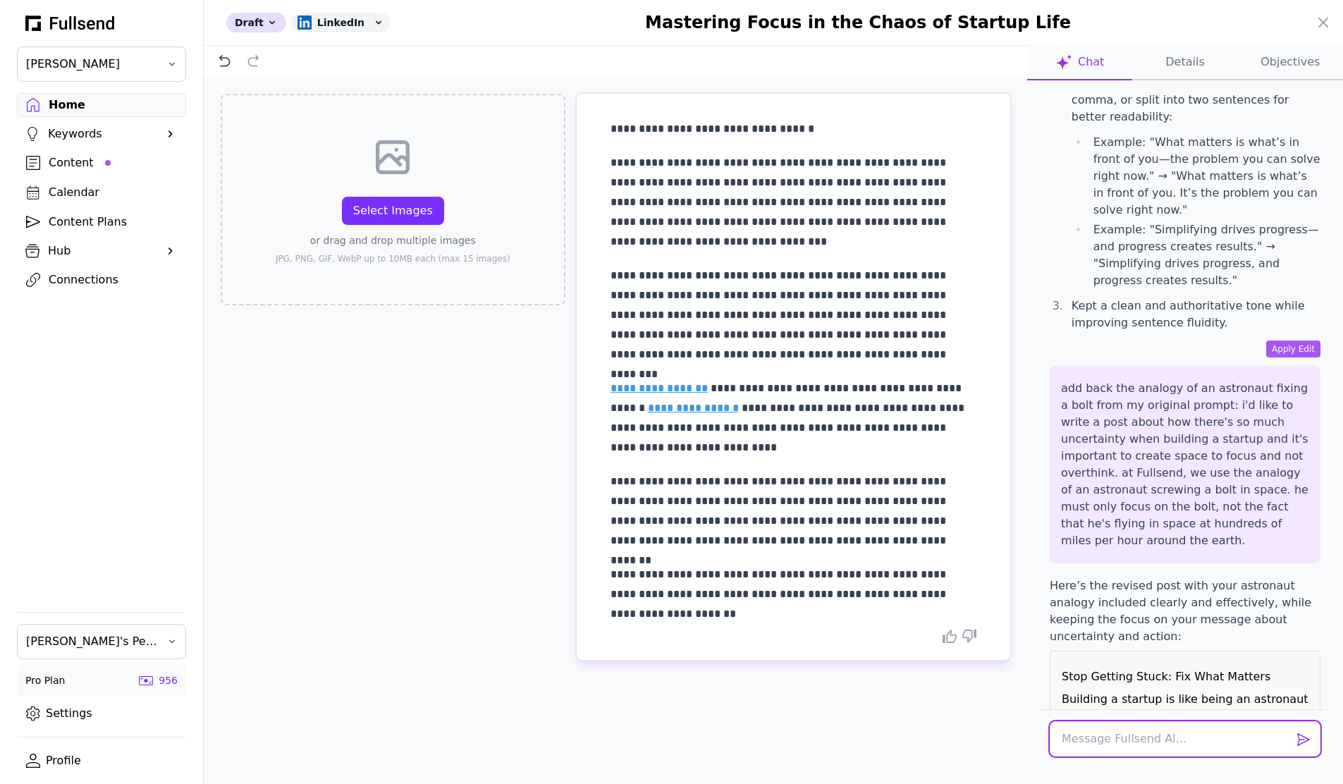
scroll to position [2559, 0]
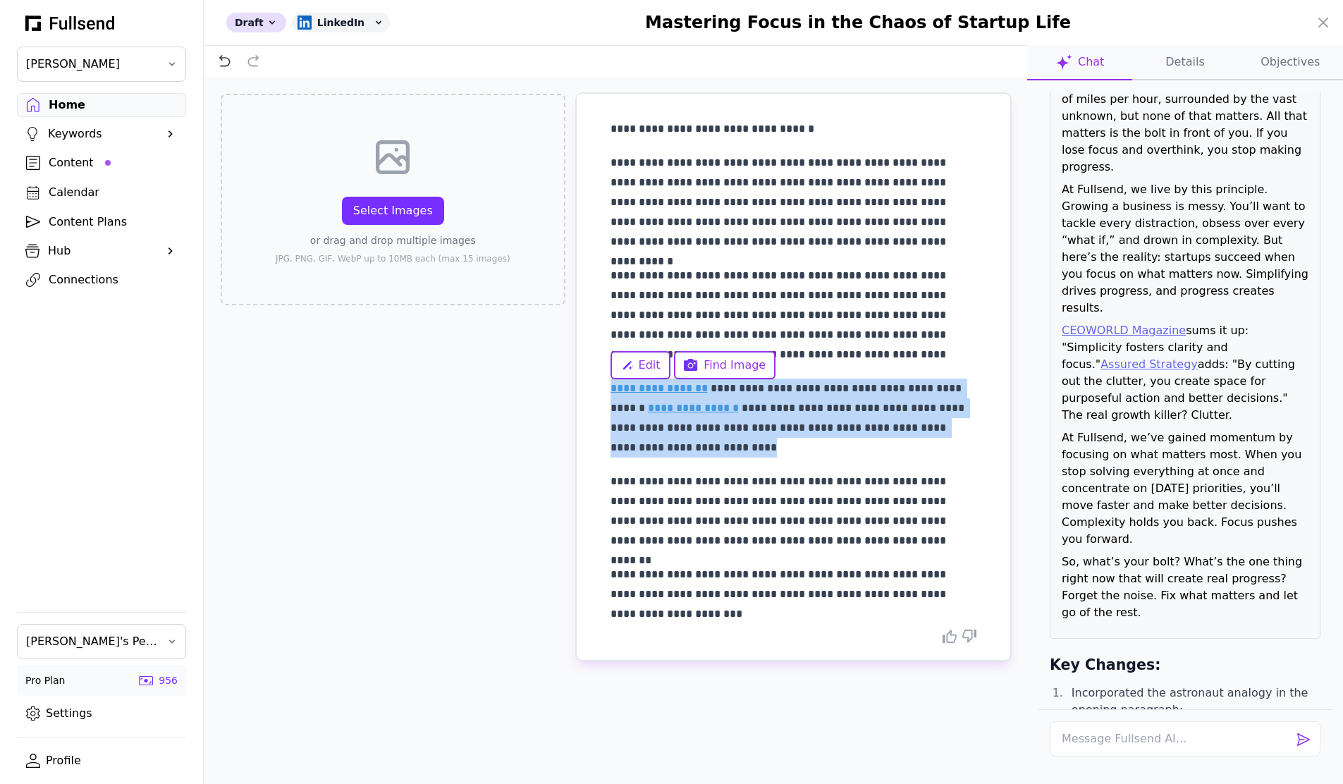
drag, startPoint x: 705, startPoint y: 449, endPoint x: 609, endPoint y: 384, distance: 116.4
click at [609, 384] on div "**********" at bounding box center [794, 377] width 434 height 566
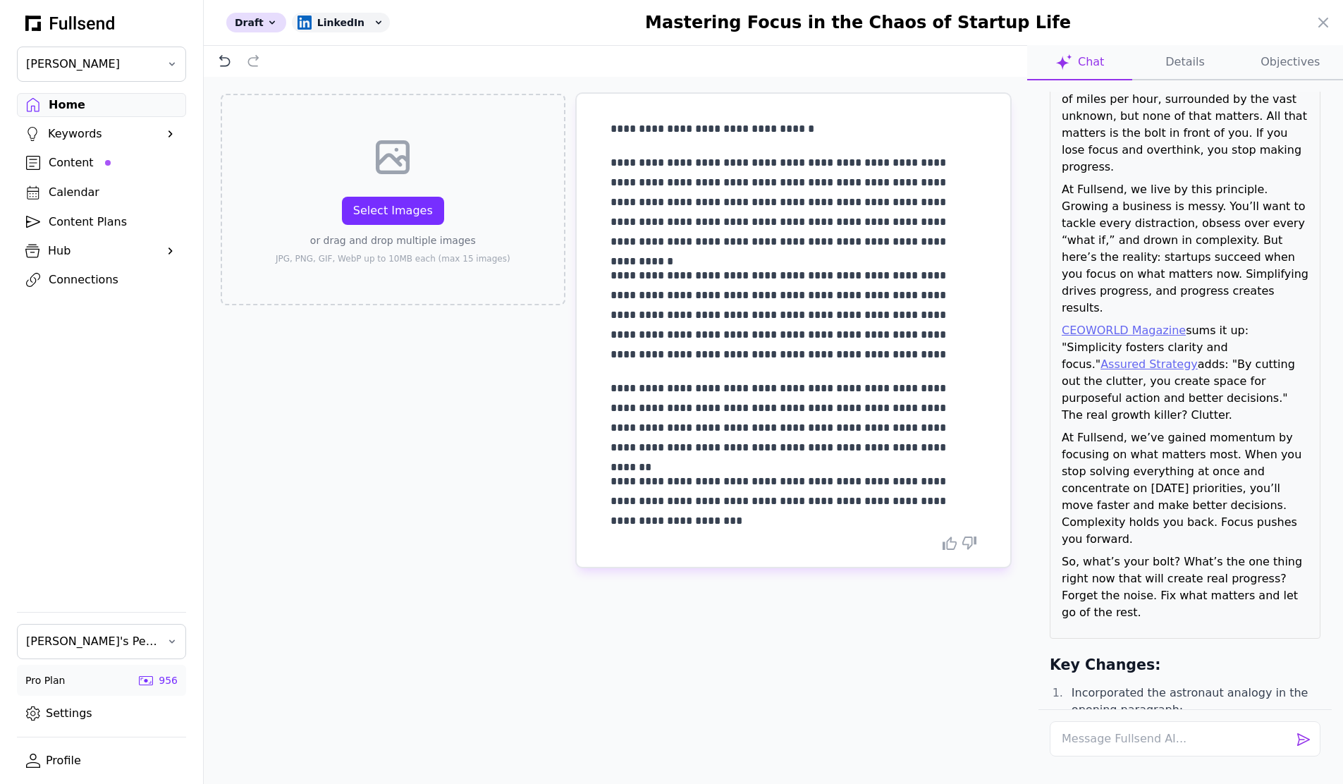
click at [770, 128] on p "**********" at bounding box center [794, 129] width 366 height 20
click at [764, 476] on p "**********" at bounding box center [794, 491] width 366 height 39
click at [760, 124] on p "**********" at bounding box center [794, 129] width 366 height 20
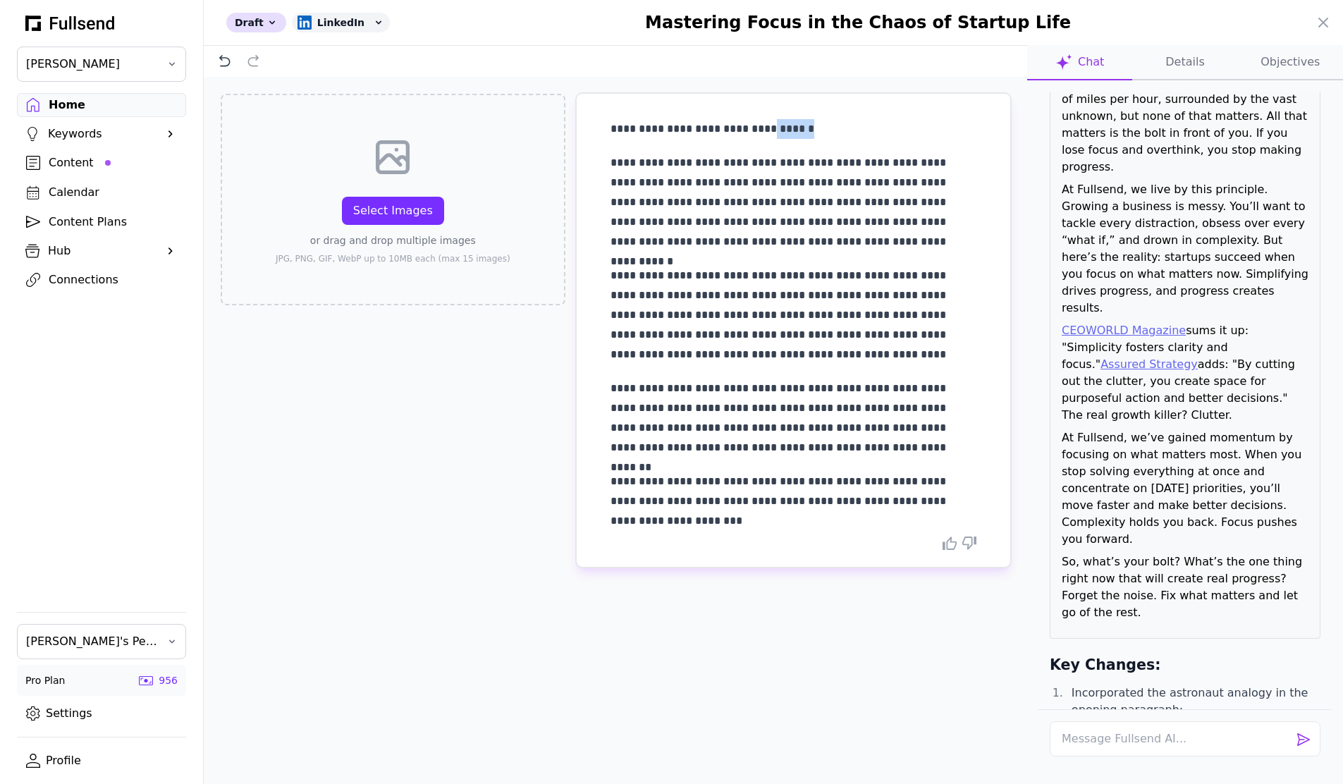
click at [760, 124] on p "**********" at bounding box center [794, 129] width 366 height 20
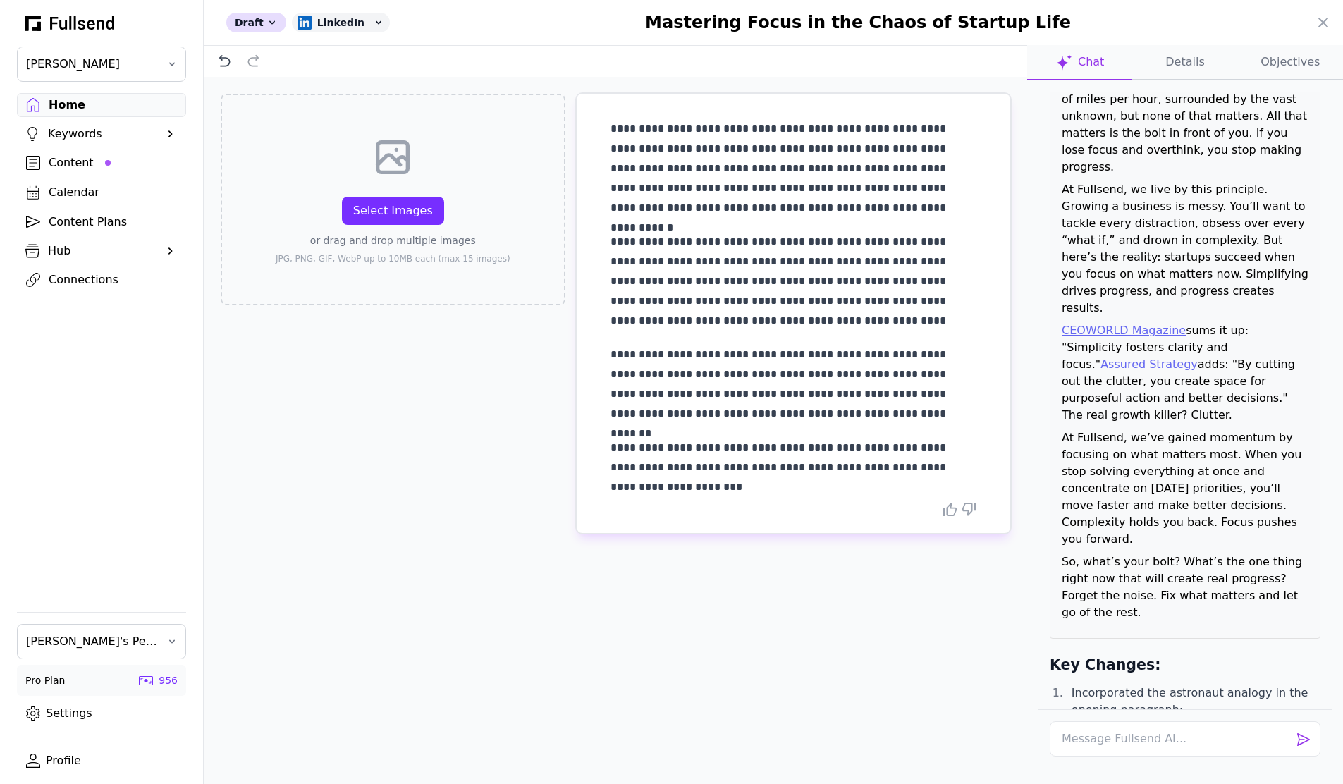
scroll to position [0, 0]
click at [1153, 736] on textarea at bounding box center [1185, 738] width 271 height 35
type textarea "e"
paste textarea "But here's what really blew my mind... After analyzing 265+ sources on MrBeast'…"
type textarea "help me apply the approach described here: But here's what really blew my mind.…"
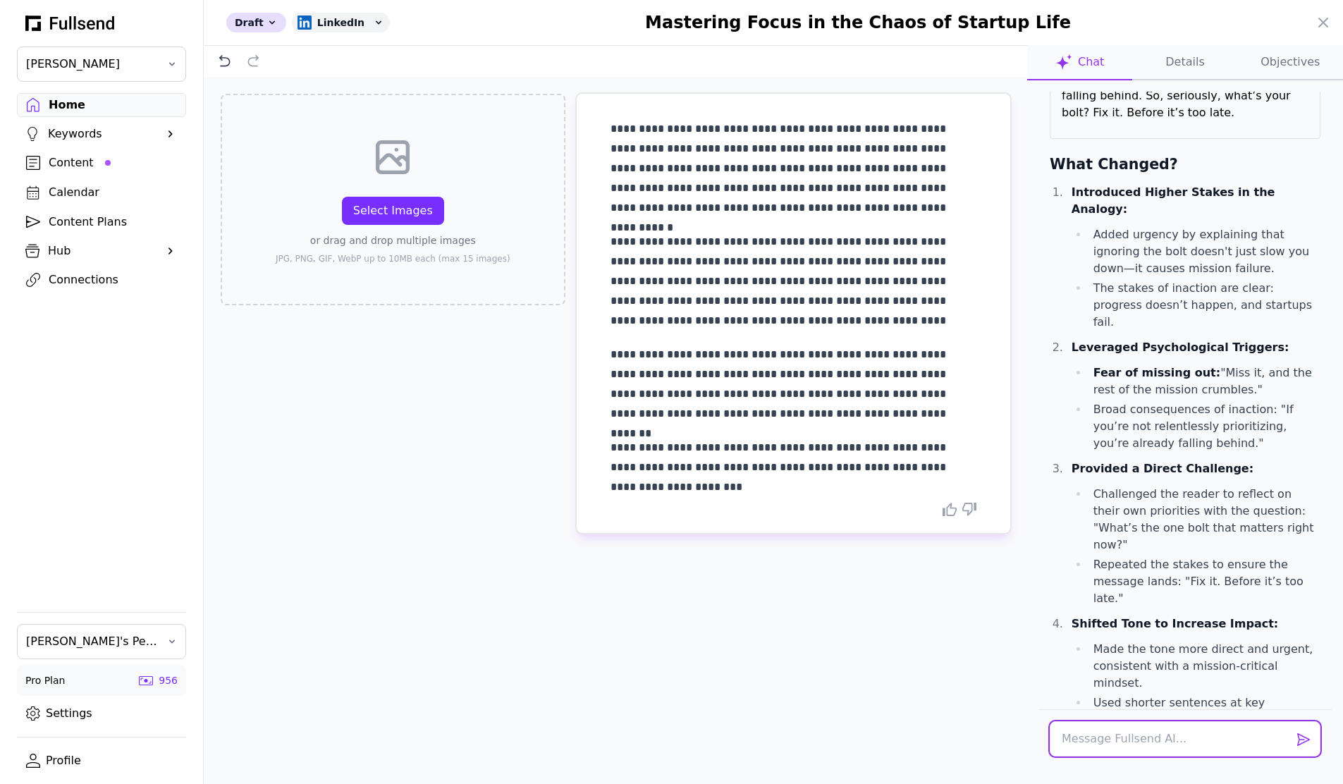
scroll to position [4345, 0]
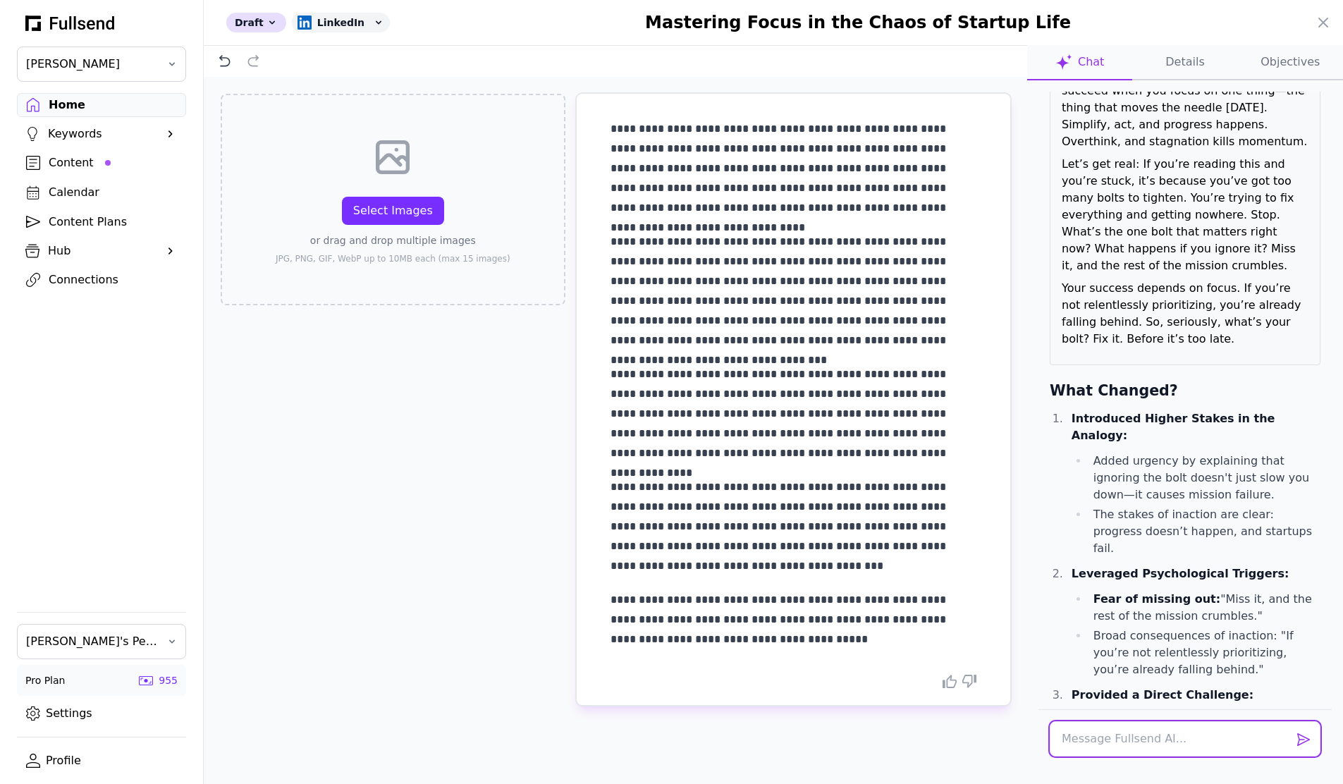
click at [1094, 736] on textarea at bounding box center [1185, 738] width 271 height 35
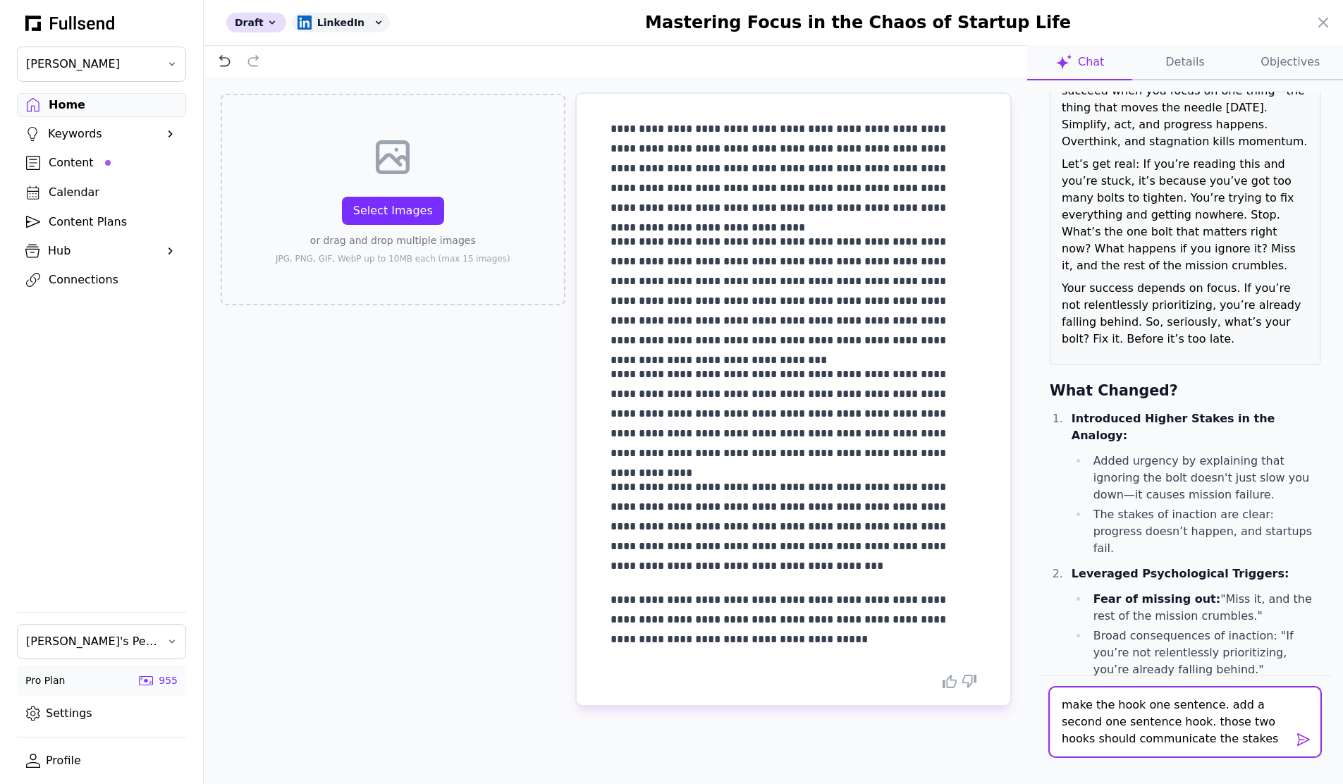
type textarea "make the hook one sentence. add a second one sentence hook. those two hooks sho…"
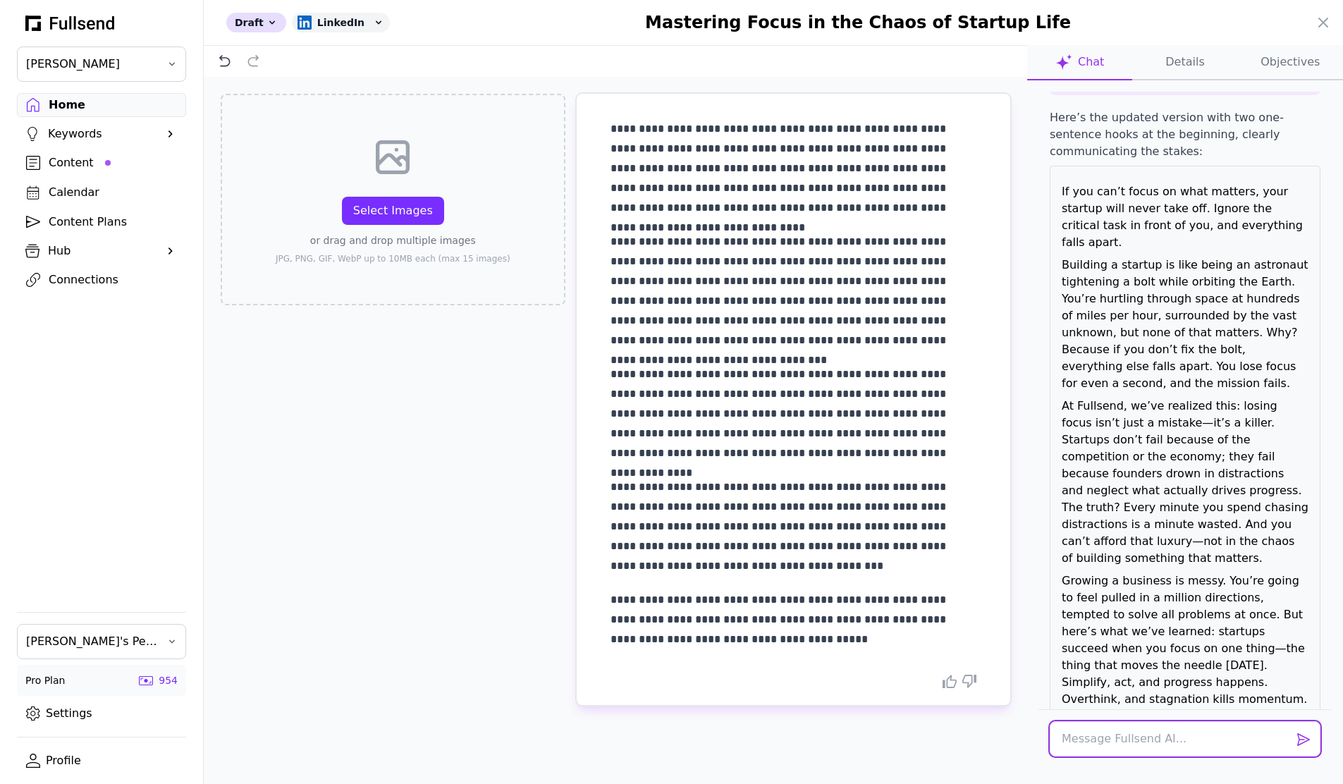
scroll to position [5457, 0]
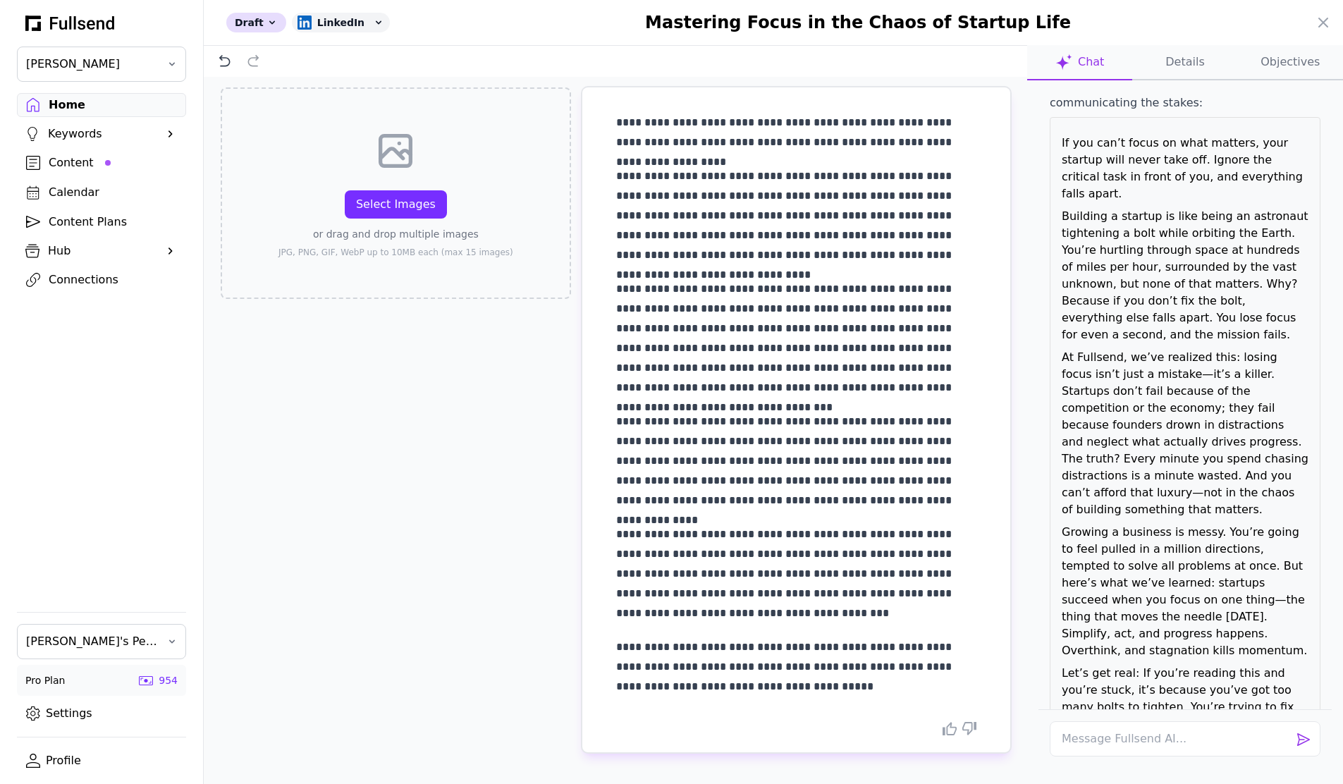
scroll to position [0, 0]
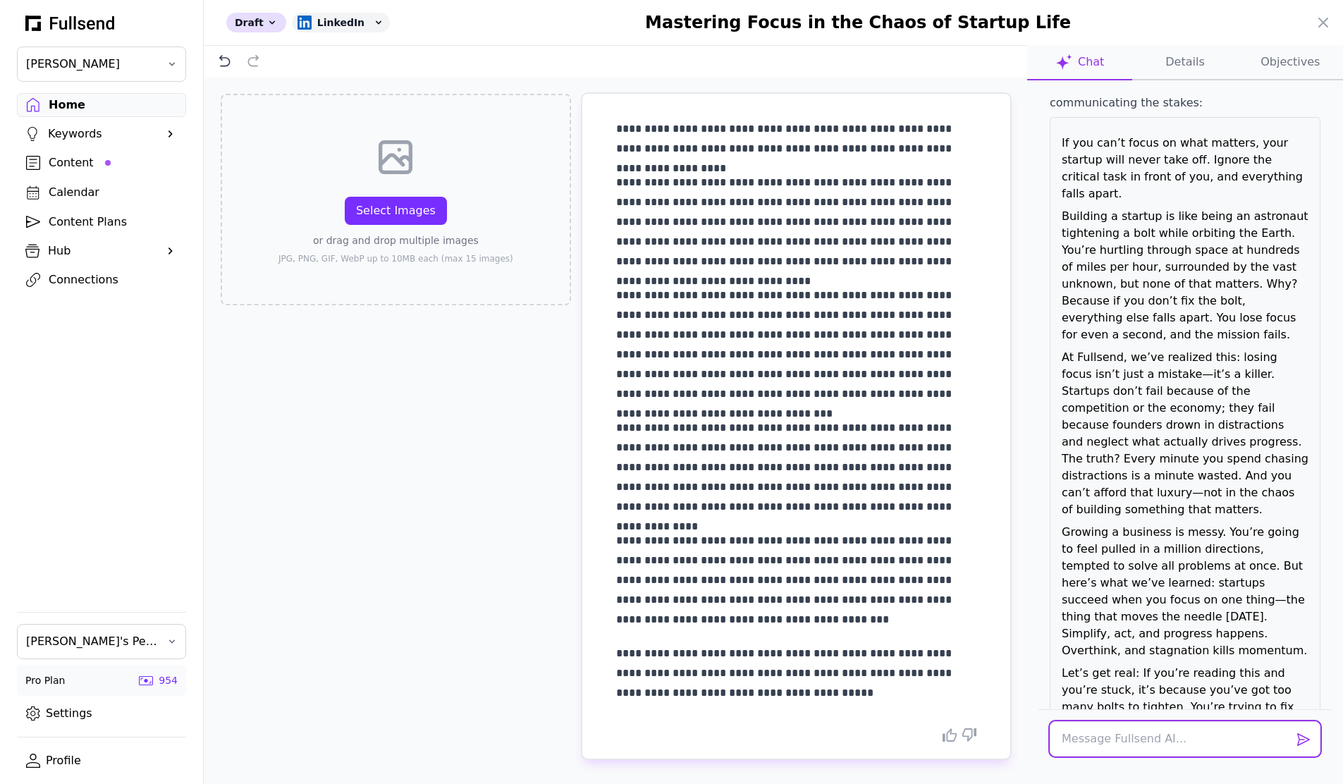
click at [1111, 748] on textarea at bounding box center [1185, 738] width 271 height 35
type textarea "remove the emdashes"
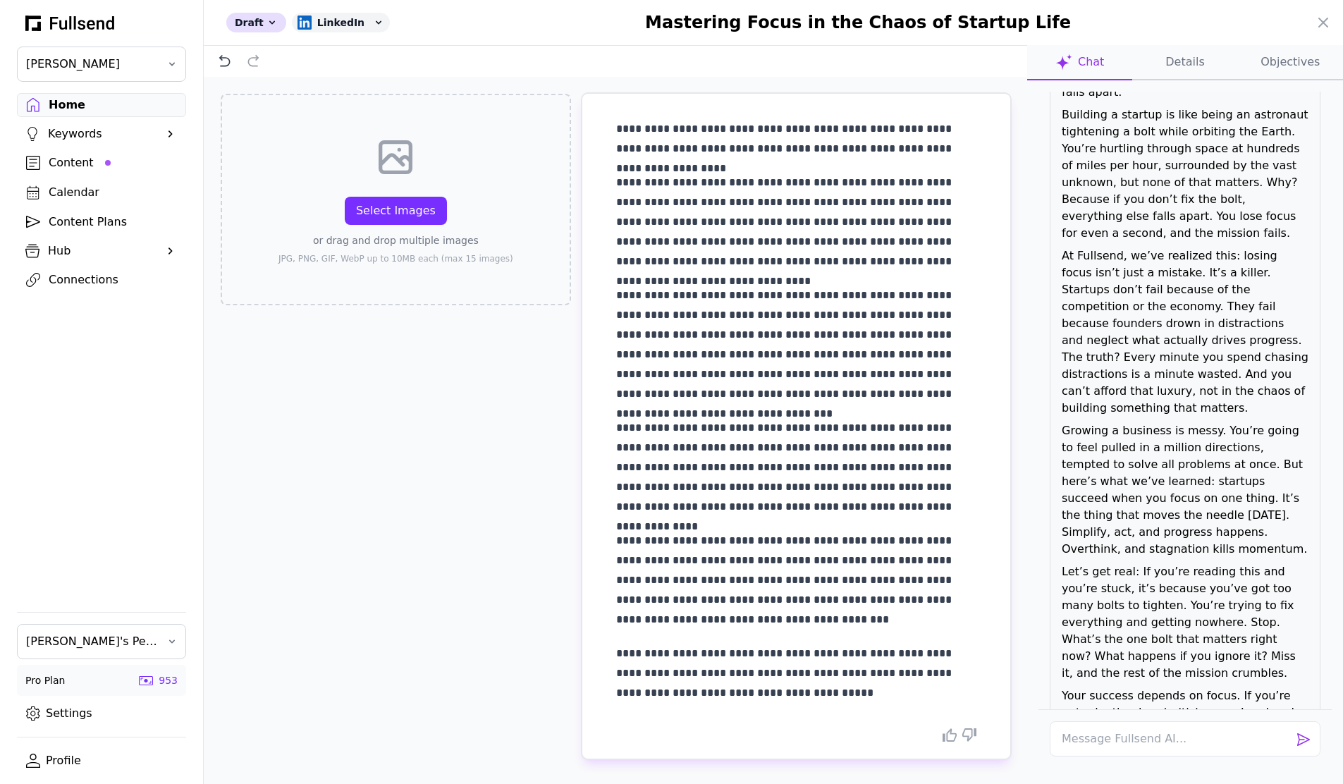
scroll to position [285, 0]
click at [1118, 745] on textarea at bounding box center [1185, 738] width 271 height 35
